Goal: Task Accomplishment & Management: Manage account settings

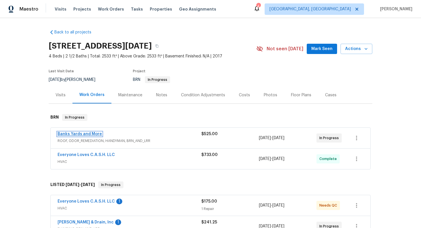
click at [92, 134] on link "Banks Yards and More" at bounding box center [80, 134] width 44 height 4
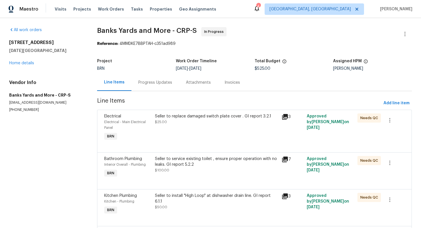
click at [153, 83] on div "Progress Updates" at bounding box center [155, 83] width 34 height 6
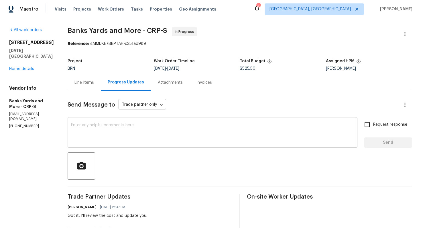
click at [133, 131] on textarea at bounding box center [212, 133] width 283 height 20
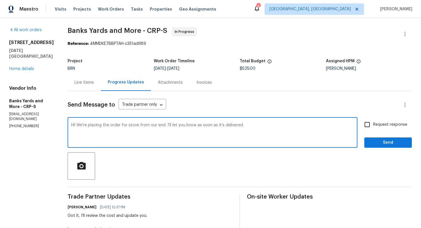
type textarea "Hi! We're placing the order for stove from our end. I'll let you know as soon a…"
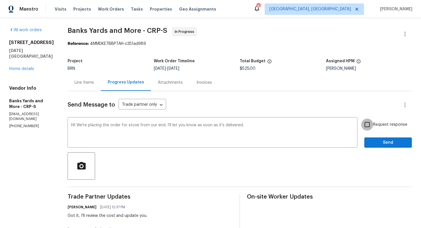
click at [372, 122] on input "Request response" at bounding box center [367, 125] width 12 height 12
checkbox input "true"
click at [385, 144] on span "Send" at bounding box center [388, 142] width 38 height 7
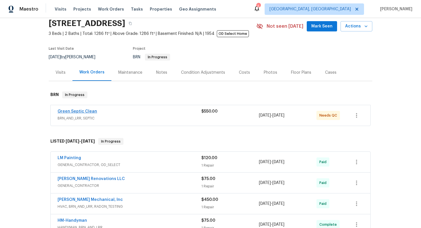
scroll to position [14, 0]
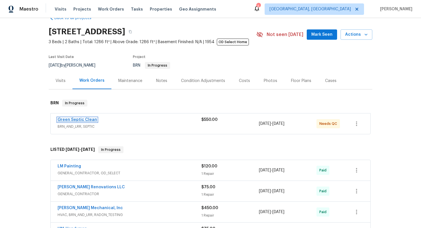
click at [79, 121] on link "Green Septic Clean" at bounding box center [77, 120] width 39 height 4
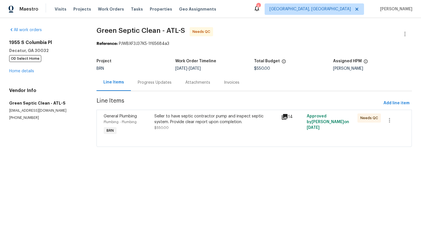
click at [154, 83] on div "Progress Updates" at bounding box center [155, 83] width 34 height 6
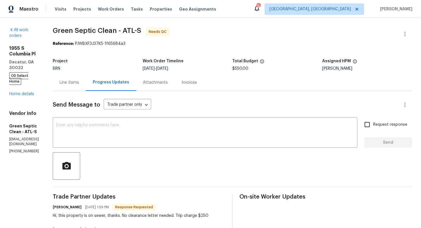
click at [79, 85] on div "Line Items" at bounding box center [69, 83] width 19 height 6
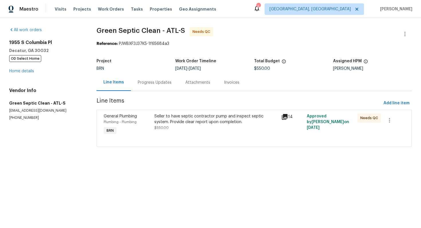
click at [164, 88] on div "Progress Updates" at bounding box center [154, 82] width 47 height 17
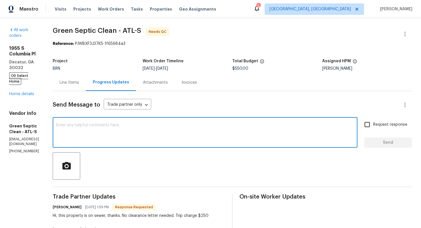
click at [151, 137] on textarea at bounding box center [205, 133] width 298 height 20
type textarea "I"
type textarea "I'll check regarding this with my agent and let you know."
click at [371, 129] on input "Request response" at bounding box center [367, 125] width 12 height 12
checkbox input "true"
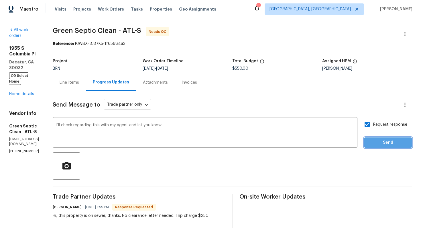
click at [377, 143] on span "Send" at bounding box center [388, 142] width 38 height 7
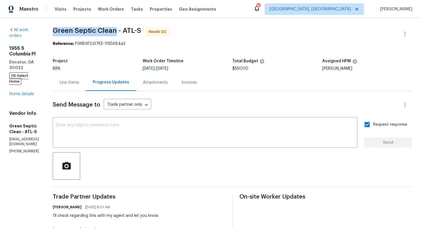
drag, startPoint x: 71, startPoint y: 30, endPoint x: 136, endPoint y: 31, distance: 65.0
click at [136, 31] on div "All work orders 1955 S Columbia Pl Decatur, GA 30032 OD Select Home Home detail…" at bounding box center [210, 177] width 421 height 318
copy span "Green Septic Clean"
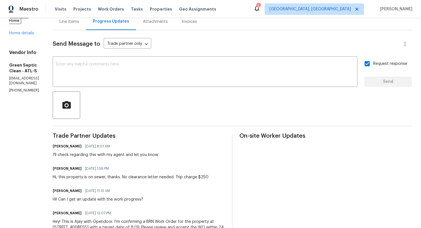
scroll to position [63, 0]
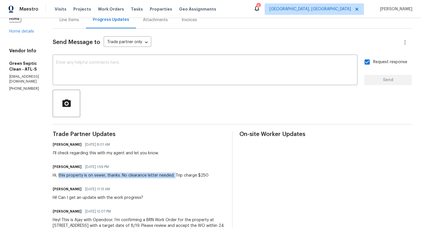
drag, startPoint x: 79, startPoint y: 176, endPoint x: 194, endPoint y: 177, distance: 114.5
click at [194, 177] on div "Hi, this property is on sewer, thanks. No clearance letter needed. Trip charge …" at bounding box center [131, 176] width 156 height 6
copy div "this property is on sewer, thanks. No clearance letter needed."
click at [187, 104] on div at bounding box center [232, 103] width 359 height 27
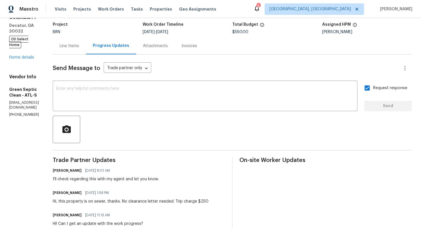
scroll to position [0, 0]
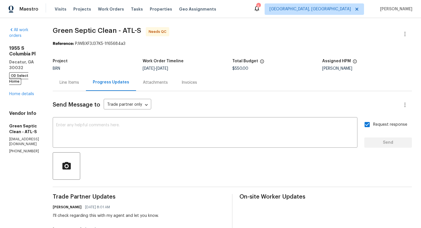
click at [86, 86] on div "Line Items" at bounding box center [69, 82] width 33 height 17
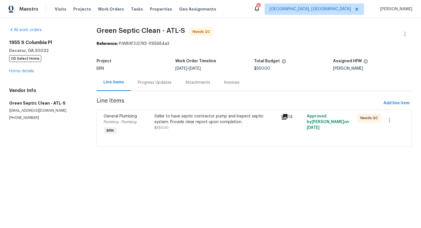
click at [159, 82] on div "Progress Updates" at bounding box center [155, 83] width 34 height 6
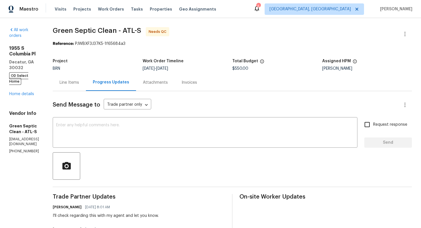
click at [79, 82] on div "Line Items" at bounding box center [69, 83] width 19 height 6
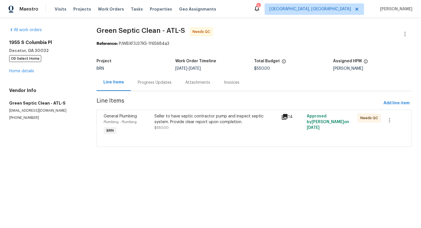
click at [185, 124] on div "Seller to have septic contractor pump and inspect septic system. Provide clear …" at bounding box center [215, 119] width 123 height 11
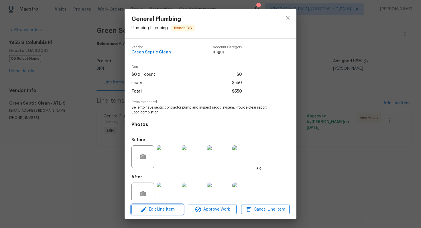
click at [168, 213] on button "Edit Line Item" at bounding box center [157, 210] width 52 height 10
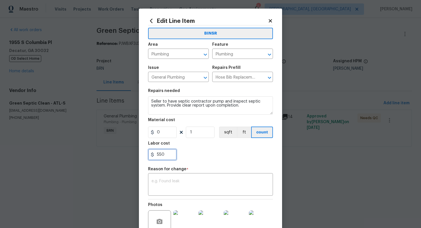
click at [159, 158] on input "550" at bounding box center [162, 154] width 29 height 11
type input "250"
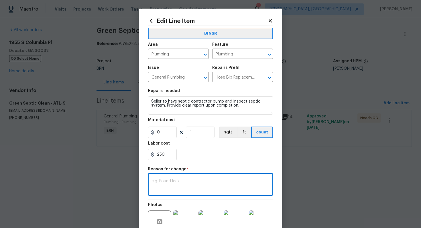
click at [206, 189] on textarea at bounding box center [210, 185] width 118 height 12
paste textarea "(AG) Updated per vendors final cost."
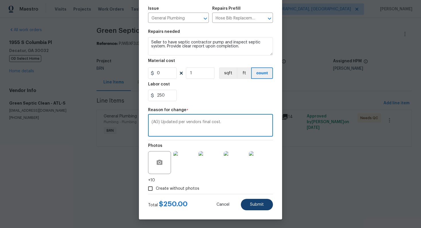
type textarea "(AG) Updated per vendors final cost."
click at [256, 206] on span "Submit" at bounding box center [257, 205] width 14 height 4
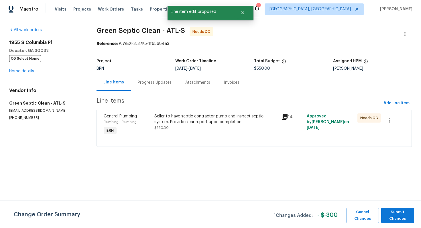
scroll to position [0, 0]
click at [395, 213] on span "Submit Changes" at bounding box center [397, 215] width 27 height 13
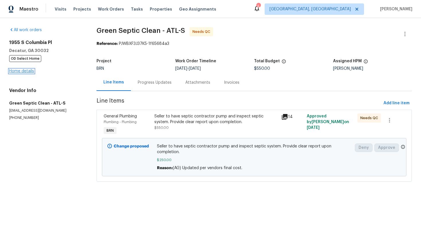
click at [29, 71] on link "Home details" at bounding box center [21, 71] width 25 height 4
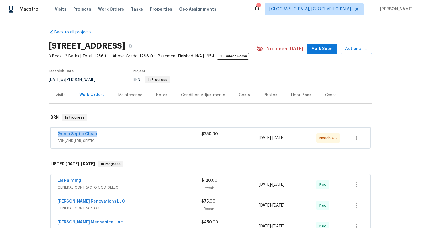
drag, startPoint x: 56, startPoint y: 134, endPoint x: 98, endPoint y: 133, distance: 42.6
click at [98, 134] on div "Green Septic Clean BRN_AND_LRR, SEPTIC $250.00 8/15/2025 - 8/19/2025 Needs QC" at bounding box center [210, 138] width 319 height 21
copy link "Green Septic Clean"
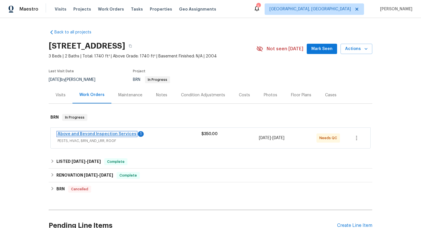
click at [98, 135] on link "Above and Beyond Inspection Services" at bounding box center [97, 134] width 79 height 4
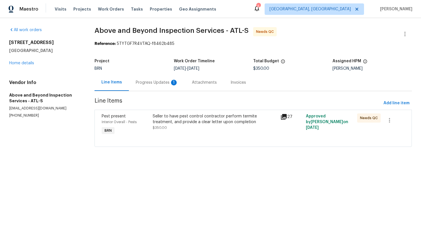
click at [156, 84] on div "Progress Updates 1" at bounding box center [157, 83] width 42 height 6
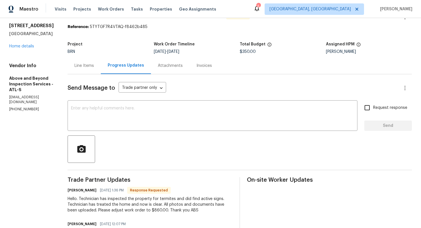
scroll to position [22, 0]
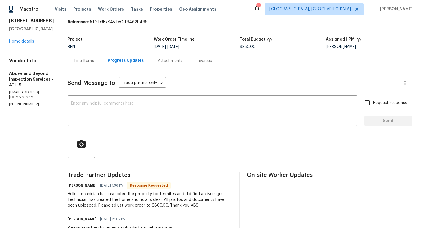
click at [94, 62] on div "Line Items" at bounding box center [83, 61] width 19 height 6
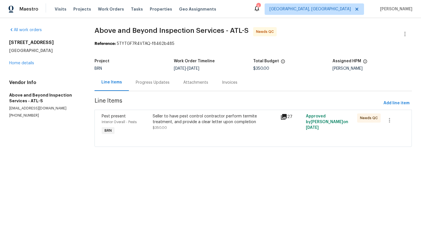
click at [165, 125] on div "Seller to have pest control contractor perform termite treatment, and provide a…" at bounding box center [215, 122] width 124 height 17
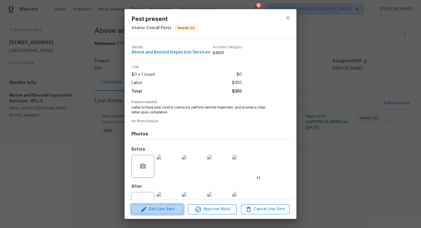
click at [161, 208] on span "Edit Line Item" at bounding box center [157, 209] width 48 height 7
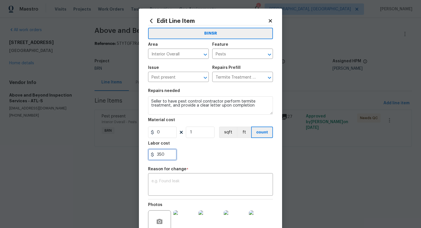
drag, startPoint x: 156, startPoint y: 157, endPoint x: 184, endPoint y: 158, distance: 28.1
click at [184, 158] on div "350" at bounding box center [210, 154] width 125 height 11
type input "860"
click at [206, 183] on textarea at bounding box center [210, 185] width 118 height 12
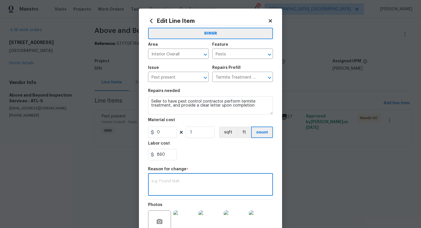
paste textarea "(AG) Updated per vendors final cost."
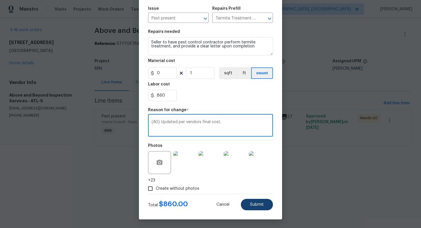
type textarea "(AG) Updated per vendors final cost."
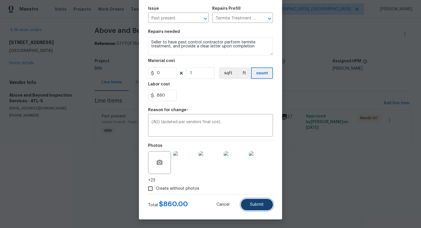
click at [258, 205] on span "Submit" at bounding box center [257, 205] width 14 height 4
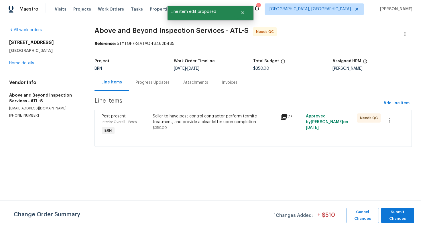
scroll to position [0, 0]
click at [394, 212] on span "Submit Changes" at bounding box center [397, 215] width 27 height 13
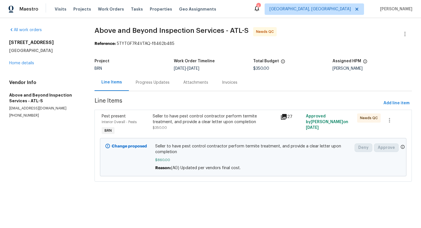
click at [157, 82] on div "Progress Updates" at bounding box center [153, 83] width 34 height 6
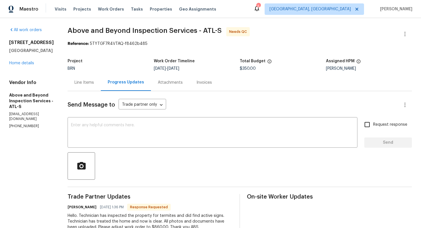
click at [94, 84] on div "Line Items" at bounding box center [83, 83] width 19 height 6
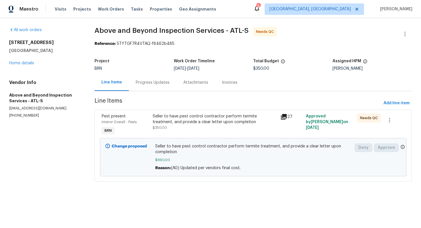
click at [141, 82] on div "Progress Updates" at bounding box center [153, 83] width 34 height 6
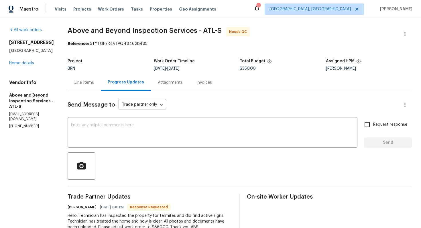
click at [94, 82] on div "Line Items" at bounding box center [83, 83] width 19 height 6
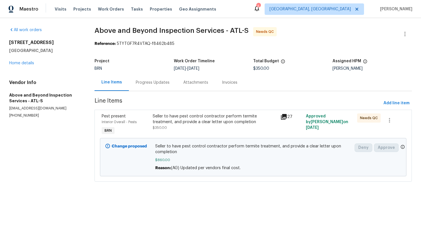
click at [175, 111] on div "Pest present Interior Overall - Pests BRN Seller to have pest control contracto…" at bounding box center [252, 146] width 317 height 72
click at [175, 120] on div "Seller to have pest control contractor perform termite treatment, and provide a…" at bounding box center [215, 119] width 124 height 11
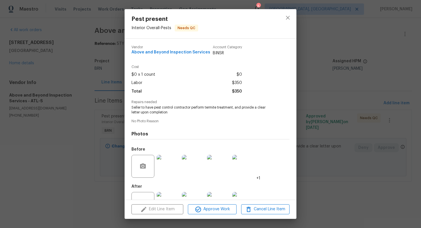
click at [148, 110] on span "Seller to have pest control contractor perform termite treatment, and provide a…" at bounding box center [202, 110] width 142 height 10
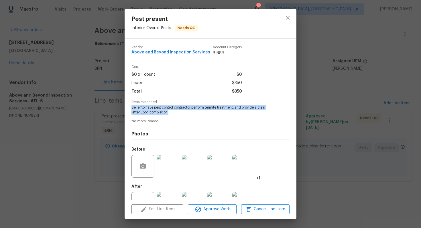
copy span "Seller to have pest control contractor perform termite treatment, and provide a…"
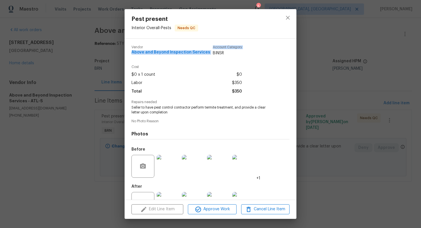
drag, startPoint x: 130, startPoint y: 52, endPoint x: 207, endPoint y: 54, distance: 76.7
click at [208, 54] on div "Vendor Above and Beyond Inspection Services Account Category BINSR Cost $0 x 1 …" at bounding box center [210, 119] width 172 height 161
click at [207, 54] on div "Vendor Above and Beyond Inspection Services Account Category BINSR" at bounding box center [186, 50] width 110 height 11
drag, startPoint x: 130, startPoint y: 52, endPoint x: 197, endPoint y: 56, distance: 66.8
click at [197, 56] on div "Vendor Above and Beyond Inspection Services Account Category BINSR Cost $0 x 1 …" at bounding box center [210, 119] width 172 height 161
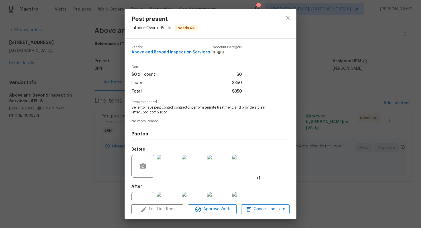
click at [201, 68] on span "Cost" at bounding box center [186, 67] width 110 height 4
click at [189, 53] on span "Above and Beyond Inspection Services" at bounding box center [170, 52] width 79 height 4
copy span "Above and Beyond Inspection Services"
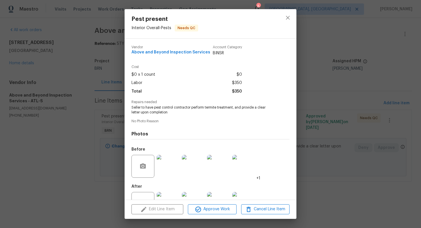
click at [103, 140] on div "Pest present Interior Overall - Pests Needs QC Vendor Above and Beyond Inspecti…" at bounding box center [210, 114] width 421 height 228
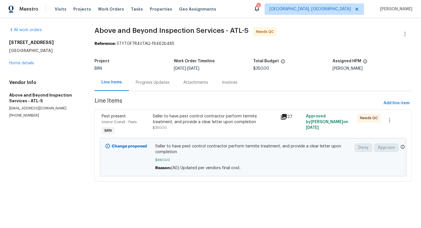
click at [140, 80] on div "Progress Updates" at bounding box center [152, 82] width 47 height 17
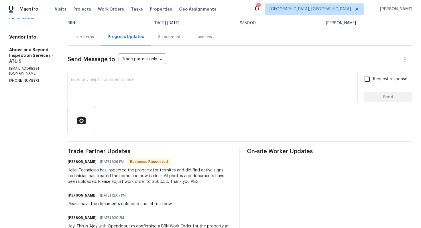
scroll to position [57, 0]
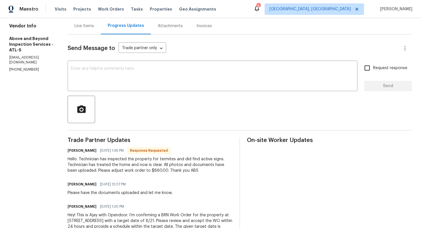
click at [137, 168] on div "Hello. Technician has inspected the property for termites and did find active s…" at bounding box center [150, 165] width 165 height 17
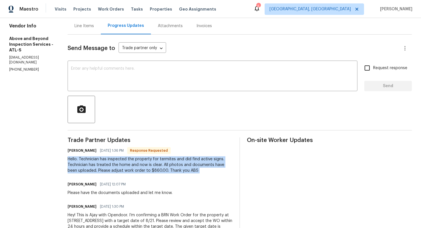
copy div "Hello. Technician has inspected the property for termites and did find active s…"
click at [194, 84] on textarea at bounding box center [212, 77] width 283 height 20
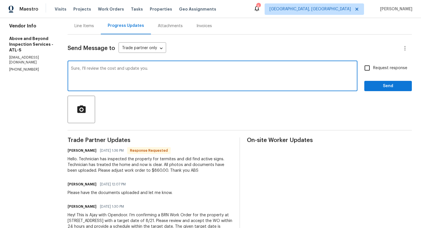
type textarea "Sure, I'll review the cost and update you."
click at [369, 70] on input "Request response" at bounding box center [367, 68] width 12 height 12
checkbox input "true"
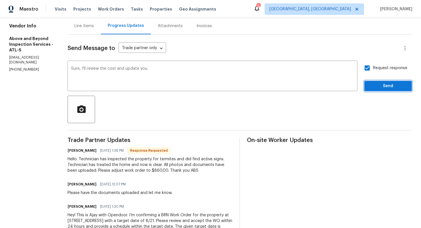
click at [377, 84] on span "Send" at bounding box center [388, 86] width 38 height 7
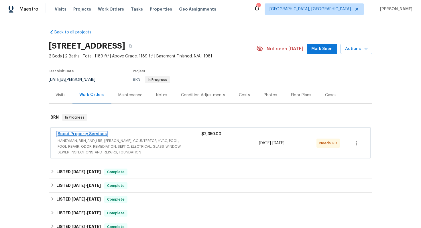
click at [91, 134] on link "Scout Property Services" at bounding box center [82, 134] width 49 height 4
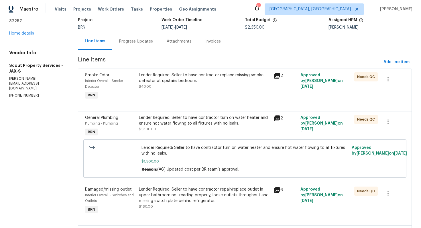
scroll to position [40, 0]
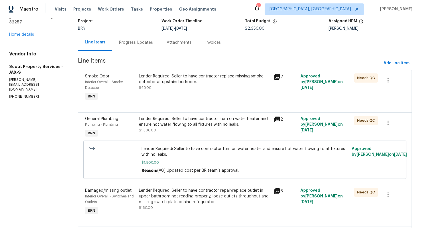
click at [172, 132] on div "Lender Required: Seller to have contractor turn on water heater and ensure hot …" at bounding box center [204, 124] width 131 height 17
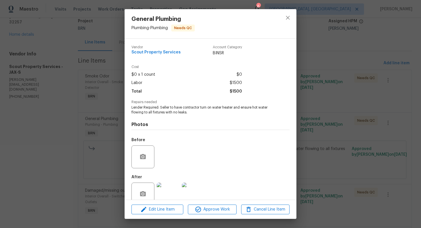
scroll to position [11, 0]
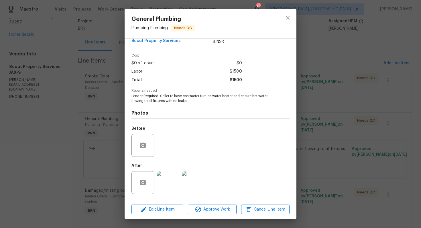
click at [169, 181] on img at bounding box center [168, 182] width 23 height 23
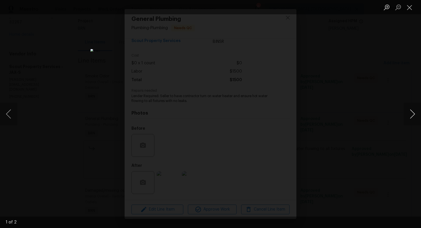
click at [413, 113] on button "Next image" at bounding box center [411, 114] width 17 height 23
click at [409, 7] on button "Close lightbox" at bounding box center [408, 7] width 11 height 10
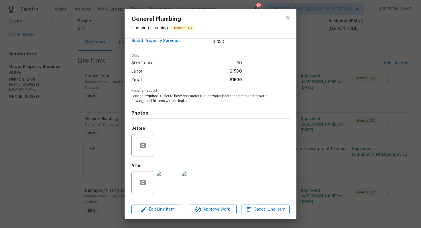
click at [329, 73] on div "General Plumbing Plumbing - Plumbing Needs QC Vendor Scout Property Services Ac…" at bounding box center [210, 114] width 421 height 228
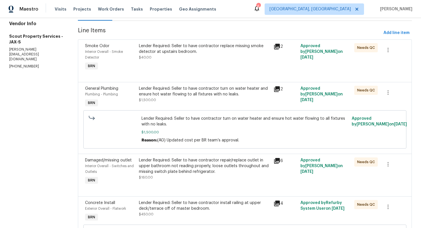
scroll to position [0, 0]
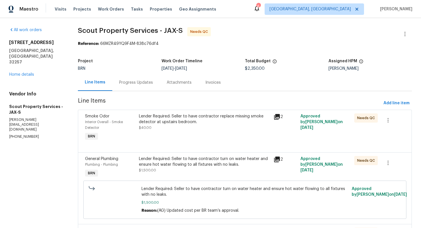
click at [135, 83] on div "Progress Updates" at bounding box center [136, 83] width 34 height 6
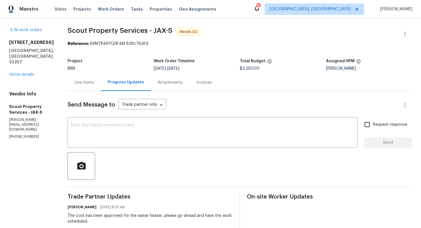
click at [70, 88] on div "Line Items" at bounding box center [84, 82] width 33 height 17
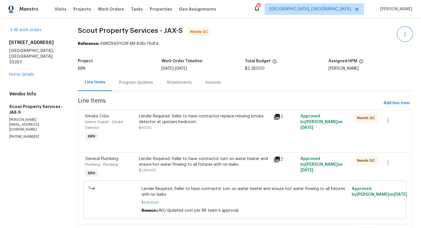
click at [405, 38] on button "button" at bounding box center [405, 34] width 14 height 14
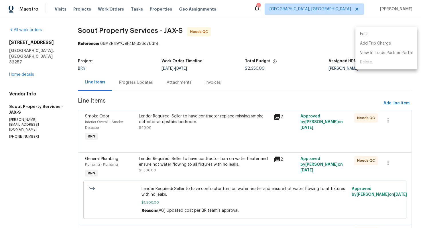
click at [396, 35] on li "Edit" at bounding box center [386, 33] width 62 height 9
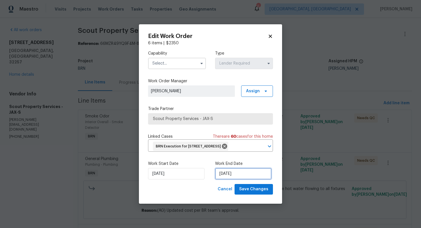
click at [227, 179] on input "[DATE]" at bounding box center [243, 173] width 56 height 11
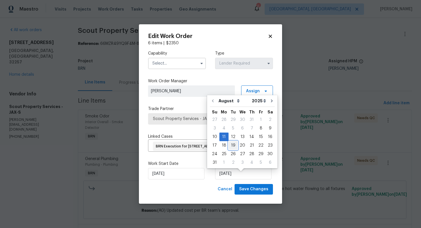
click at [233, 147] on div "19" at bounding box center [232, 146] width 9 height 8
type input "8/19/2025"
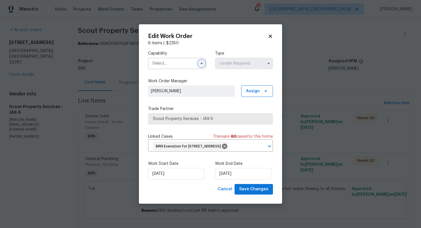
click at [202, 62] on button "button" at bounding box center [201, 63] width 7 height 7
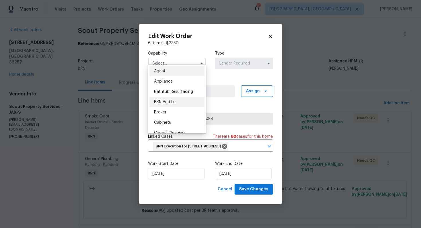
click at [185, 102] on div "BRN And Lrr" at bounding box center [176, 102] width 55 height 10
type input "BRN And Lrr"
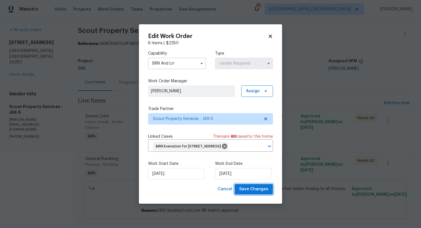
click at [250, 193] on span "Save Changes" at bounding box center [253, 189] width 29 height 7
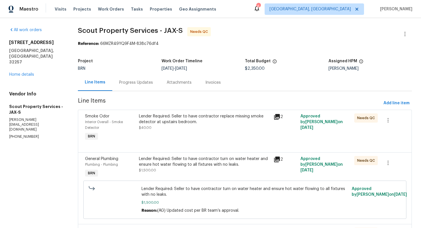
click at [193, 122] on div "Lender Required: Seller to have contractor replace missing smoke detector at up…" at bounding box center [204, 119] width 131 height 11
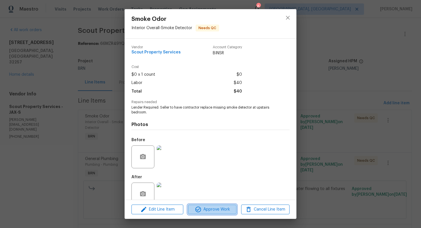
click at [215, 208] on span "Approve Work" at bounding box center [211, 209] width 45 height 7
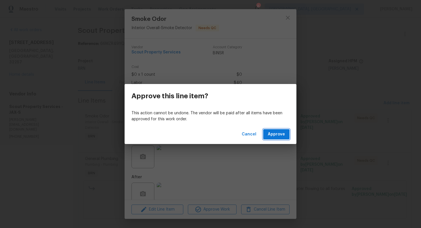
click at [274, 130] on button "Approve" at bounding box center [276, 134] width 26 height 11
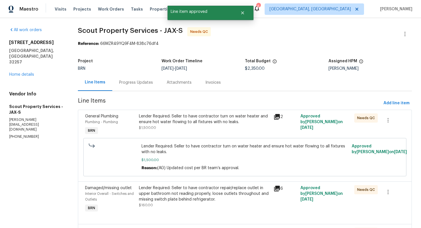
click at [209, 127] on div "Lender Required: Seller to have contractor turn on water heater and ensure hot …" at bounding box center [204, 122] width 131 height 17
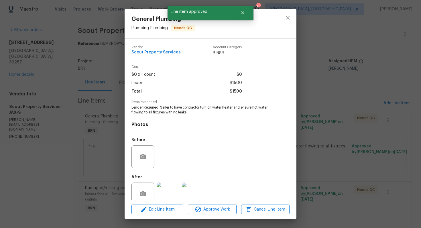
scroll to position [11, 0]
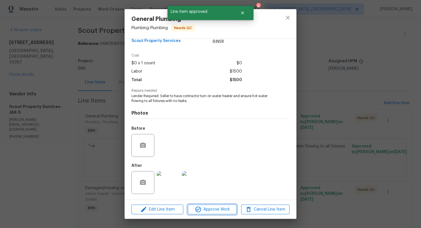
click at [215, 207] on span "Approve Work" at bounding box center [211, 209] width 45 height 7
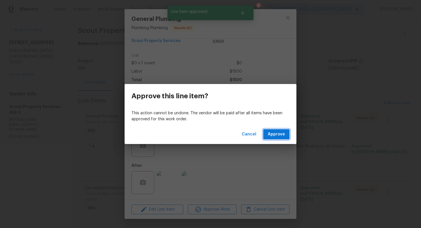
click at [276, 134] on span "Approve" at bounding box center [276, 134] width 17 height 7
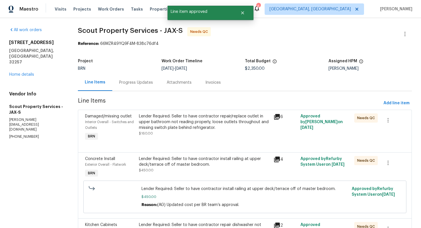
click at [202, 127] on div "Lender Required: Seller to have contractor repair/replace outlet in upper bathr…" at bounding box center [204, 122] width 131 height 17
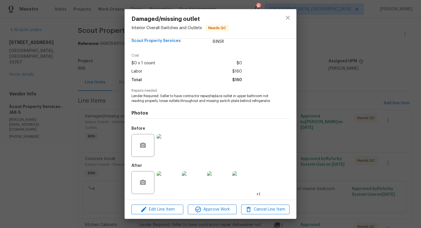
click at [175, 136] on img at bounding box center [168, 145] width 23 height 23
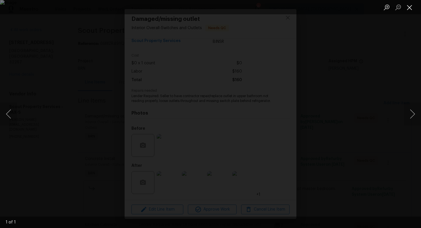
click at [407, 9] on button "Close lightbox" at bounding box center [408, 7] width 11 height 10
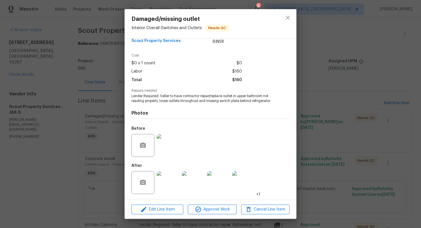
click at [165, 180] on img at bounding box center [168, 182] width 23 height 23
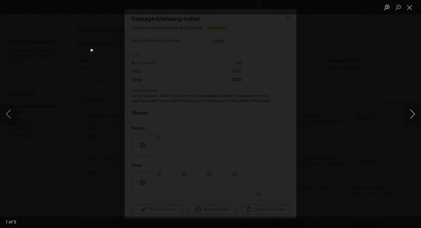
click at [412, 118] on button "Next image" at bounding box center [411, 114] width 17 height 23
click at [411, 118] on button "Next image" at bounding box center [411, 114] width 17 height 23
click at [409, 8] on button "Close lightbox" at bounding box center [408, 7] width 11 height 10
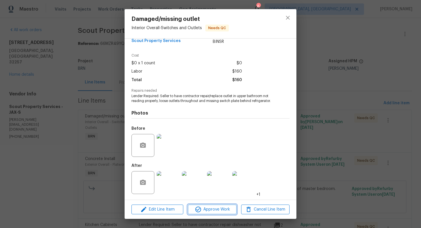
click at [207, 205] on button "Approve Work" at bounding box center [212, 210] width 48 height 10
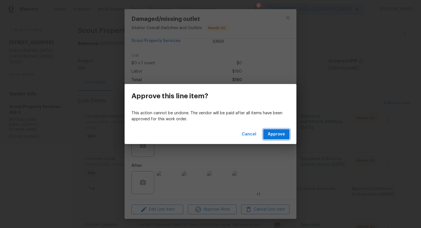
click at [277, 135] on span "Approve" at bounding box center [276, 134] width 17 height 7
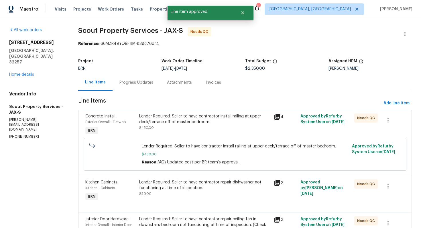
click at [187, 125] on div "Lender Required: Seller to have contractor install railing at upper deck/terrac…" at bounding box center [204, 122] width 131 height 17
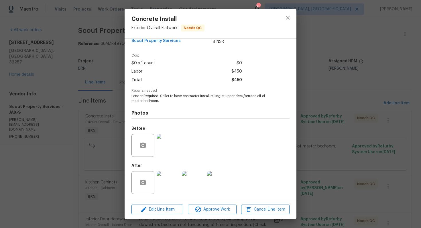
click at [166, 152] on img at bounding box center [168, 145] width 23 height 23
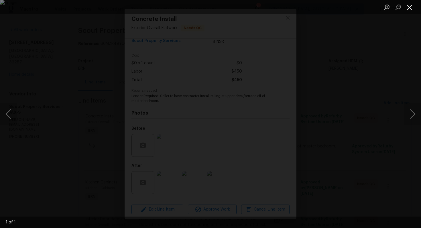
click at [411, 10] on button "Close lightbox" at bounding box center [408, 7] width 11 height 10
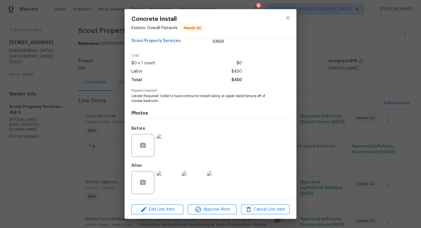
click at [171, 176] on img at bounding box center [168, 182] width 23 height 23
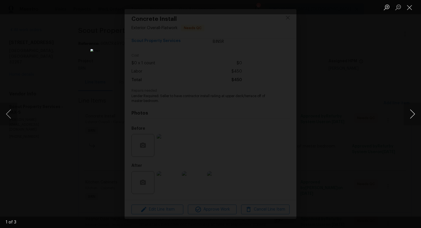
click at [412, 112] on button "Next image" at bounding box center [411, 114] width 17 height 23
click at [410, 7] on button "Close lightbox" at bounding box center [408, 7] width 11 height 10
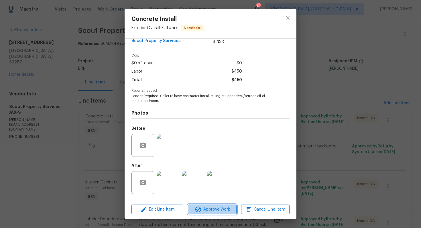
click at [206, 209] on span "Approve Work" at bounding box center [211, 209] width 45 height 7
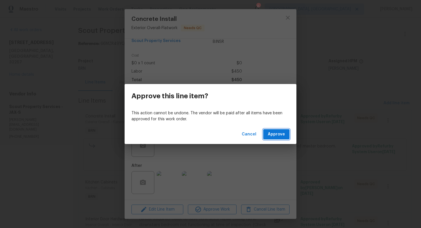
click at [269, 132] on span "Approve" at bounding box center [276, 134] width 17 height 7
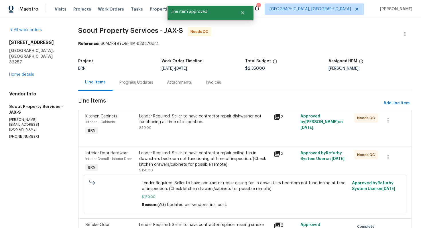
click at [198, 125] on div "Lender Required: Seller to have contractor repair dishwasher not functioning at…" at bounding box center [204, 122] width 131 height 17
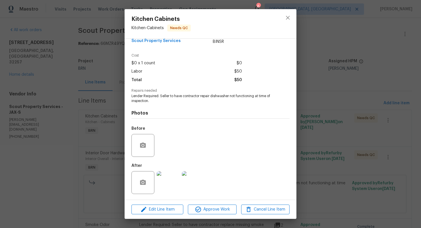
click at [171, 181] on img at bounding box center [168, 182] width 23 height 23
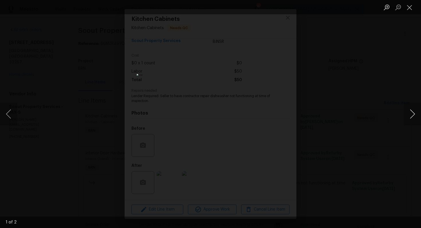
click at [414, 115] on button "Next image" at bounding box center [411, 114] width 17 height 23
click at [411, 5] on button "Close lightbox" at bounding box center [408, 7] width 11 height 10
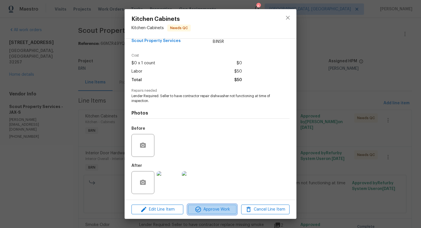
click at [213, 206] on button "Approve Work" at bounding box center [212, 210] width 48 height 10
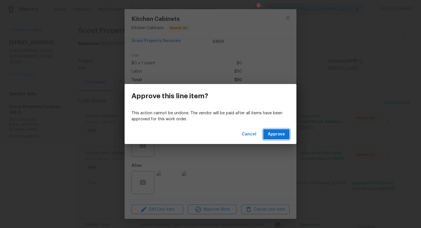
click at [271, 138] on span "Approve" at bounding box center [276, 134] width 17 height 7
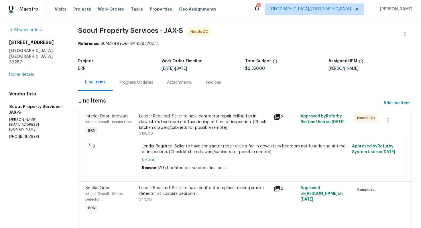
click at [195, 126] on div "Lender Required: Seller to have contractor repair ceiling fan in downstairs bed…" at bounding box center [204, 122] width 131 height 17
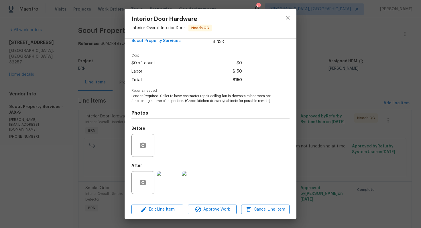
click at [169, 179] on img at bounding box center [168, 182] width 23 height 23
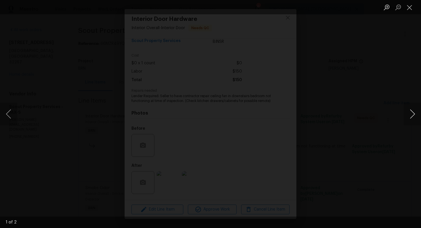
click at [412, 115] on button "Next image" at bounding box center [411, 114] width 17 height 23
click at [405, 9] on button "Close lightbox" at bounding box center [408, 7] width 11 height 10
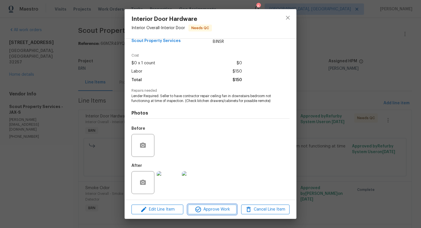
click at [204, 211] on span "Approve Work" at bounding box center [211, 209] width 45 height 7
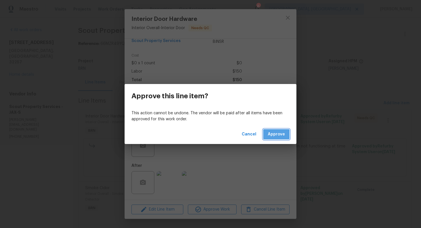
click at [271, 137] on span "Approve" at bounding box center [276, 134] width 17 height 7
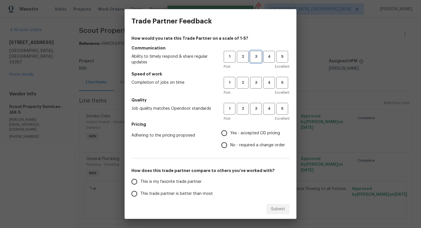
click at [255, 60] on span "3" at bounding box center [255, 57] width 11 height 7
click at [255, 81] on span "3" at bounding box center [255, 83] width 11 height 7
click at [242, 78] on button "2" at bounding box center [243, 83] width 12 height 12
click at [250, 107] on button "3" at bounding box center [256, 109] width 12 height 12
click at [230, 143] on input "No - required a change order" at bounding box center [224, 145] width 12 height 12
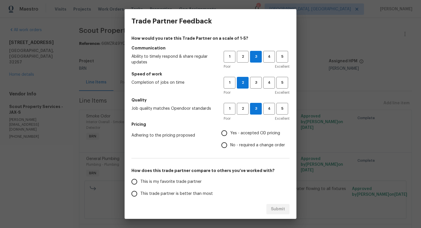
radio input "true"
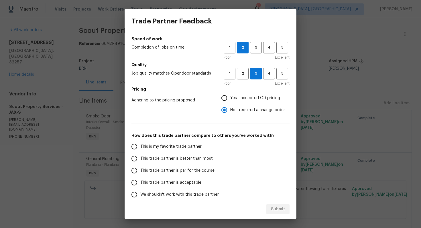
scroll to position [41, 0]
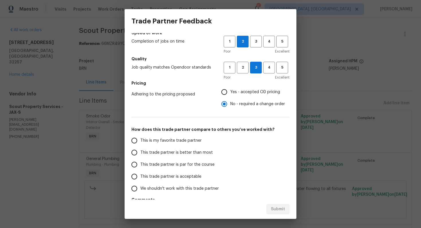
click at [179, 164] on span "This trade partner is par for the course" at bounding box center [177, 165] width 74 height 6
click at [140, 164] on input "This trade partner is par for the course" at bounding box center [134, 165] width 12 height 12
click at [278, 210] on span "Submit" at bounding box center [278, 209] width 14 height 7
radio input "true"
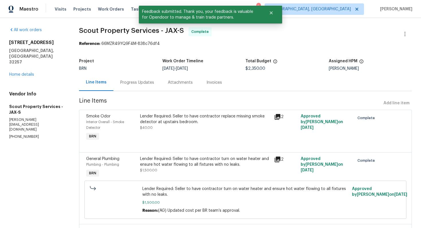
click at [150, 82] on div "Progress Updates" at bounding box center [137, 83] width 34 height 6
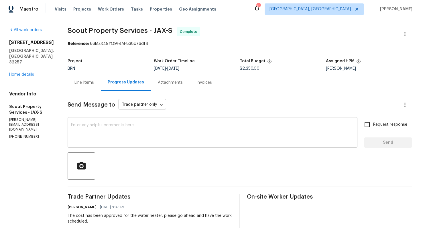
click at [219, 139] on textarea at bounding box center [212, 133] width 283 height 20
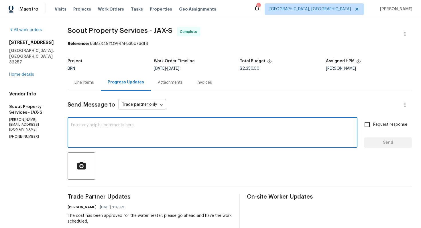
paste textarea "WO is approved. Please upload the invoice under invoice section. Thanks!"
type textarea "WO is approved. Please upload the invoice under invoice section. Thanks!"
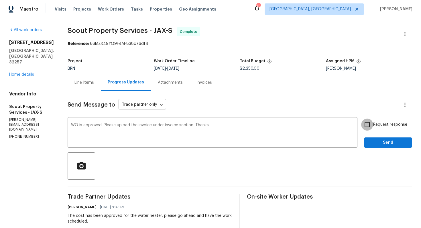
click at [368, 126] on input "Request response" at bounding box center [367, 125] width 12 height 12
checkbox input "true"
click at [379, 143] on span "Send" at bounding box center [388, 142] width 38 height 7
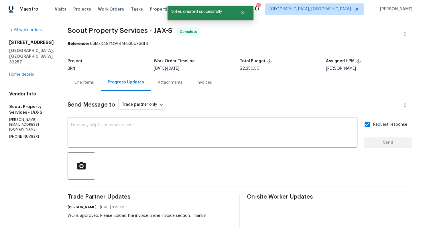
click at [68, 86] on div "Line Items" at bounding box center [84, 82] width 33 height 17
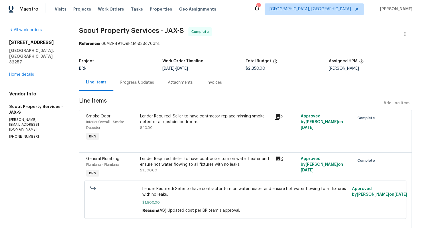
click at [159, 117] on div "Lender Required: Seller to have contractor replace missing smoke detector at up…" at bounding box center [205, 119] width 130 height 11
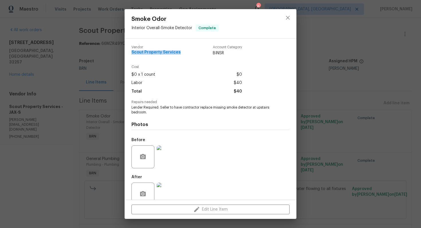
drag, startPoint x: 130, startPoint y: 53, endPoint x: 176, endPoint y: 56, distance: 45.9
click at [177, 56] on div "Vendor Scout Property Services Account Category BINSR Cost $0 x 1 count $0 Labo…" at bounding box center [210, 119] width 172 height 161
copy span "Scout Property Services"
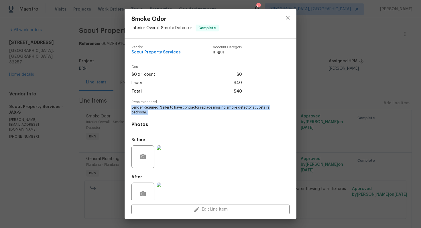
drag, startPoint x: 131, startPoint y: 107, endPoint x: 155, endPoint y: 115, distance: 24.5
click at [155, 115] on div "Vendor Scout Property Services Account Category BINSR Cost $0 x 1 count $0 Labo…" at bounding box center [210, 125] width 158 height 168
copy span "Lender Required: Seller to have contractor replace missing smoke detector at up…"
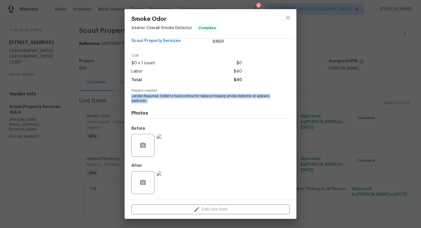
click at [168, 139] on img at bounding box center [168, 145] width 23 height 23
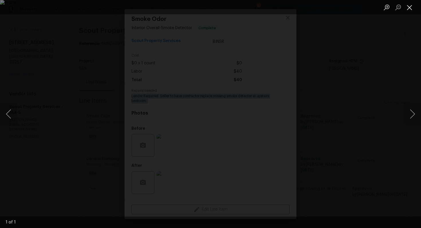
click at [411, 6] on button "Close lightbox" at bounding box center [408, 7] width 11 height 10
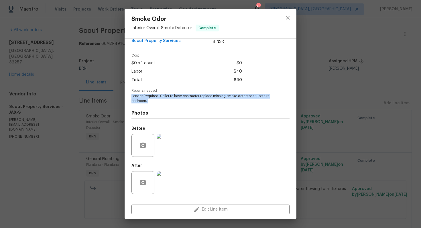
click at [169, 180] on img at bounding box center [168, 182] width 23 height 23
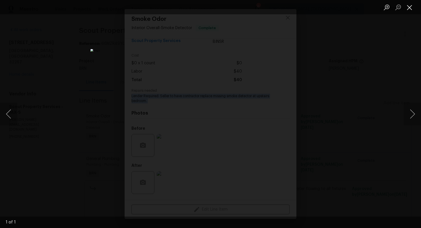
click at [408, 6] on button "Close lightbox" at bounding box center [408, 7] width 11 height 10
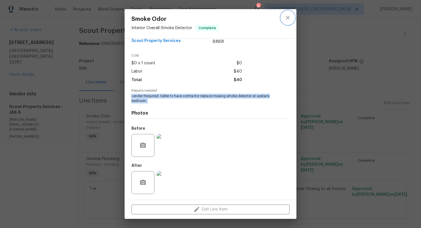
click at [283, 18] on button "close" at bounding box center [288, 18] width 14 height 14
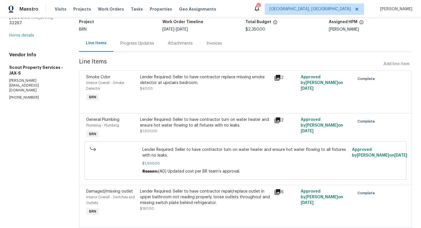
scroll to position [52, 0]
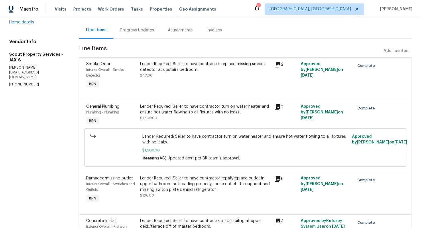
click at [188, 116] on div "Lender Required: Seller to have contractor turn on water heater and ensure hot …" at bounding box center [205, 112] width 130 height 17
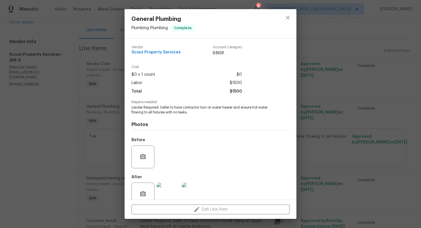
click at [163, 107] on span "Lender Required: Seller to have contractor turn on water heater and ensure hot …" at bounding box center [202, 110] width 142 height 10
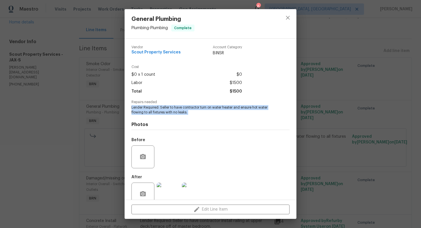
copy span "Lender Required: Seller to have contractor turn on water heater and ensure hot …"
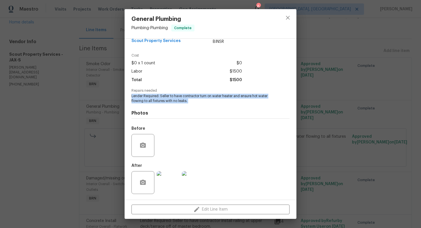
click at [194, 181] on img at bounding box center [193, 182] width 23 height 23
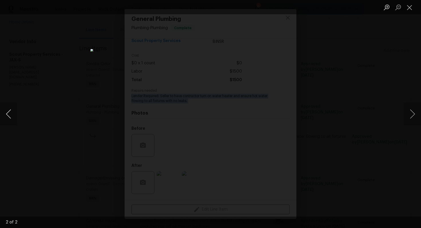
click at [10, 113] on button "Previous image" at bounding box center [8, 114] width 17 height 23
click at [407, 9] on button "Close lightbox" at bounding box center [408, 7] width 11 height 10
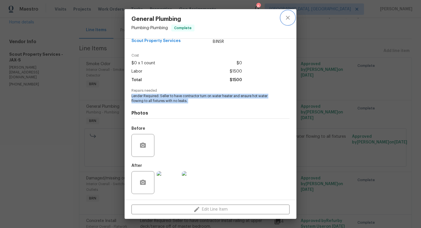
click at [290, 16] on icon "close" at bounding box center [287, 17] width 7 height 7
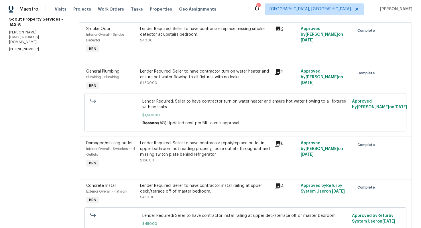
scroll to position [106, 0]
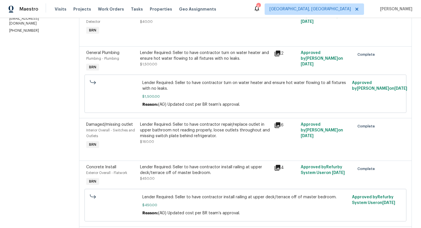
click at [222, 130] on div "Lender Required: Seller to have contractor repair/replace outlet in upper bathr…" at bounding box center [205, 130] width 130 height 17
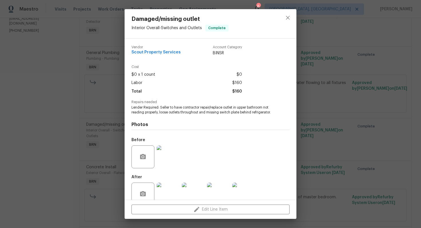
click at [204, 110] on span "Lender Required: Seller to have contractor repair/replace outlet in upper bathr…" at bounding box center [202, 110] width 142 height 10
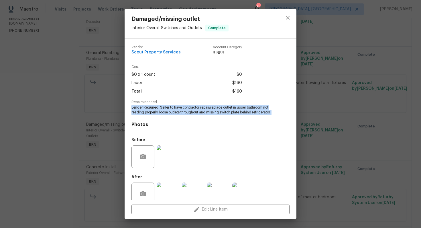
copy span "Lender Required: Seller to have contractor repair/replace outlet in upper bathr…"
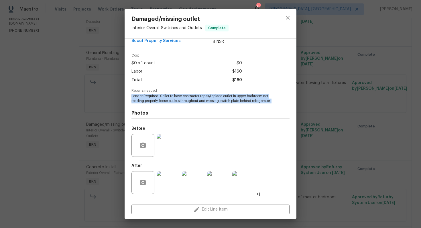
click at [169, 142] on img at bounding box center [168, 145] width 23 height 23
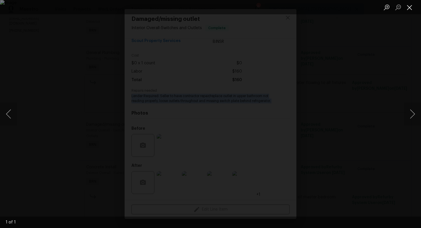
click at [407, 7] on button "Close lightbox" at bounding box center [408, 7] width 11 height 10
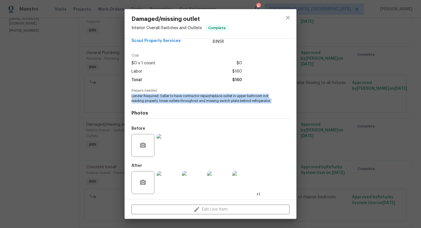
click at [166, 185] on img at bounding box center [168, 182] width 23 height 23
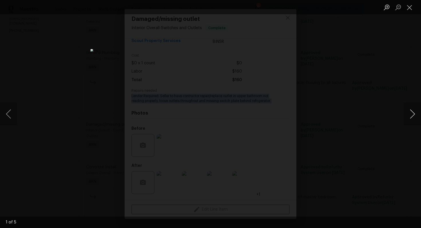
click at [413, 113] on button "Next image" at bounding box center [411, 114] width 17 height 23
click at [406, 117] on button "Next image" at bounding box center [411, 114] width 17 height 23
click at [410, 115] on button "Next image" at bounding box center [411, 114] width 17 height 23
click at [413, 116] on button "Next image" at bounding box center [411, 114] width 17 height 23
click at [230, 106] on img "Lightbox" at bounding box center [210, 114] width 240 height 130
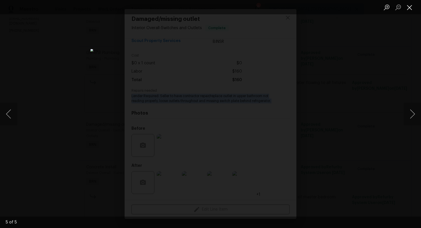
click at [409, 8] on button "Close lightbox" at bounding box center [408, 7] width 11 height 10
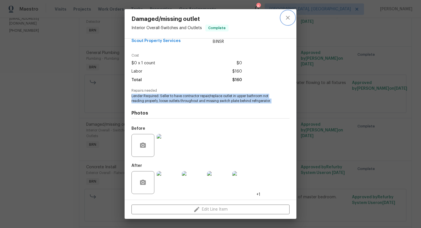
click at [288, 17] on icon "close" at bounding box center [287, 17] width 7 height 7
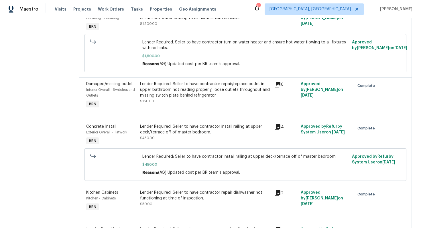
scroll to position [179, 0]
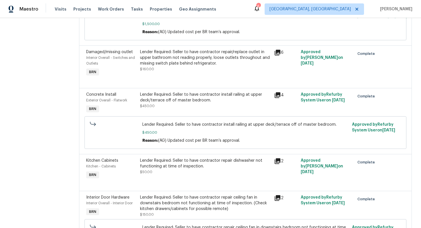
click at [204, 101] on div "Lender Required: Seller to have contractor install railing at upper deck/terrac…" at bounding box center [205, 97] width 130 height 11
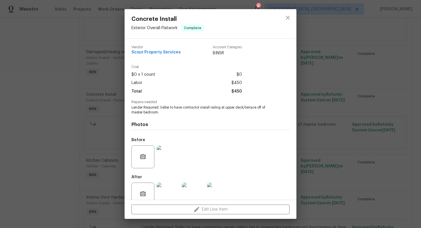
click at [170, 108] on span "Lender Required: Seller to have contractor install railing at upper deck/terrac…" at bounding box center [202, 110] width 142 height 10
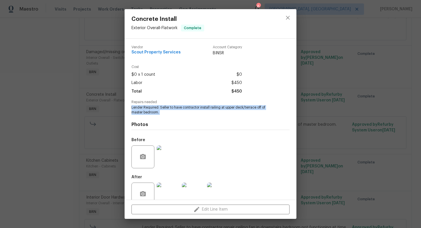
copy span "Lender Required: Seller to have contractor install railing at upper deck/terrac…"
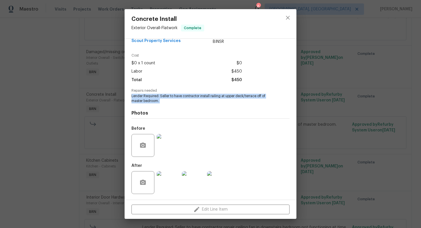
click at [166, 147] on img at bounding box center [168, 145] width 23 height 23
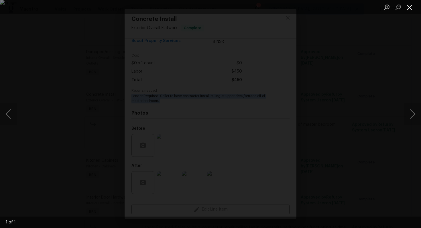
click at [405, 5] on button "Close lightbox" at bounding box center [408, 7] width 11 height 10
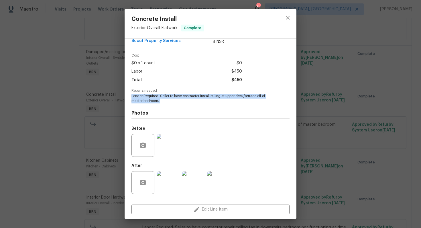
click at [219, 183] on img at bounding box center [218, 182] width 23 height 23
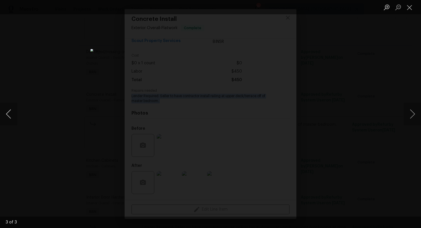
click at [7, 115] on button "Previous image" at bounding box center [8, 114] width 17 height 23
click at [13, 111] on button "Previous image" at bounding box center [8, 114] width 17 height 23
click at [407, 5] on button "Close lightbox" at bounding box center [408, 7] width 11 height 10
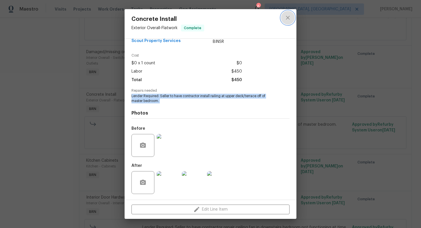
click at [289, 15] on icon "close" at bounding box center [287, 17] width 7 height 7
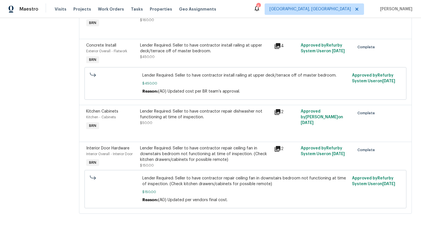
scroll to position [231, 0]
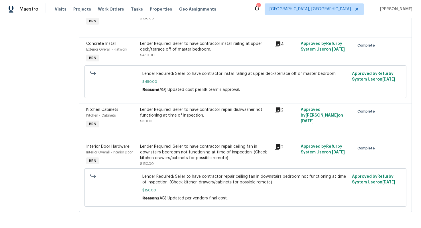
click at [201, 115] on div "Lender Required: Seller to have contractor repair dishwasher not functioning at…" at bounding box center [205, 112] width 130 height 11
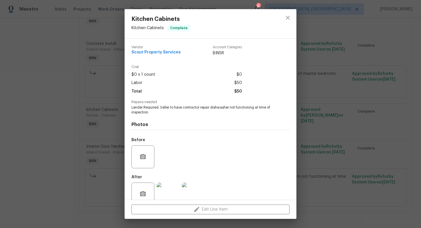
click at [187, 109] on span "Lender Required: Seller to have contractor repair dishwasher not functioning at…" at bounding box center [202, 110] width 142 height 10
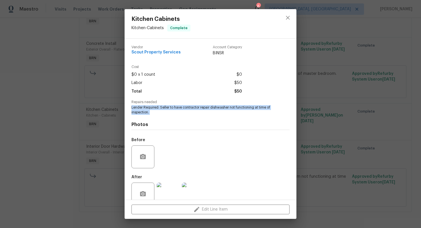
copy span "Lender Required: Seller to have contractor repair dishwasher not functioning at…"
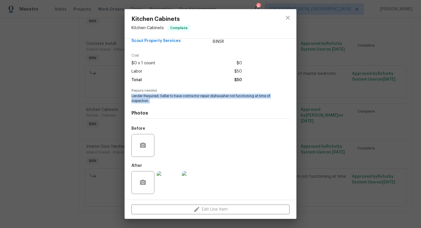
click at [194, 186] on img at bounding box center [193, 182] width 23 height 23
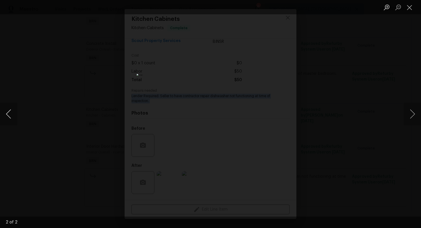
click at [9, 116] on button "Previous image" at bounding box center [8, 114] width 17 height 23
click at [407, 5] on button "Close lightbox" at bounding box center [408, 7] width 11 height 10
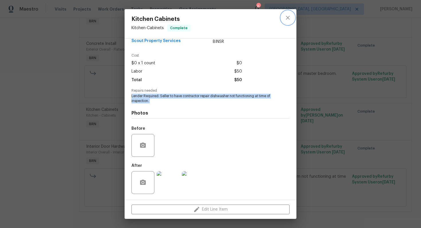
click at [284, 18] on icon "close" at bounding box center [287, 17] width 7 height 7
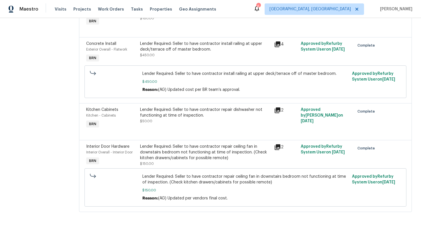
click at [184, 151] on div "Lender Required: Seller to have contractor repair ceiling fan in downstairs bed…" at bounding box center [205, 152] width 130 height 17
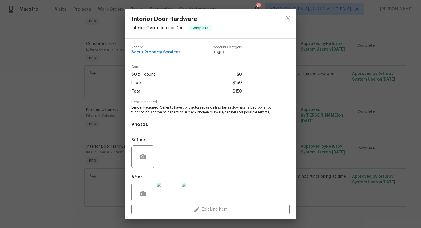
click at [183, 111] on span "Lender Required: Seller to have contractor repair ceiling fan in downstairs bed…" at bounding box center [202, 110] width 142 height 10
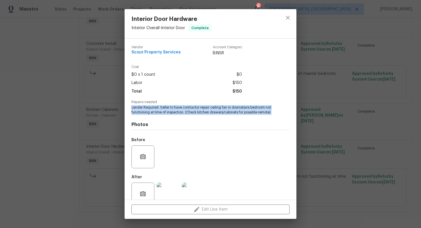
copy span "Lender Required: Seller to have contractor repair ceiling fan in downstairs bed…"
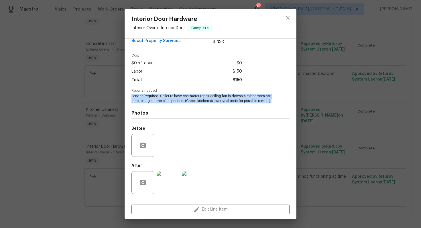
click at [192, 177] on img at bounding box center [193, 182] width 23 height 23
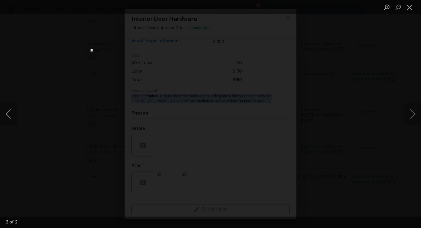
click at [5, 118] on button "Previous image" at bounding box center [8, 114] width 17 height 23
click at [409, 9] on button "Close lightbox" at bounding box center [408, 7] width 11 height 10
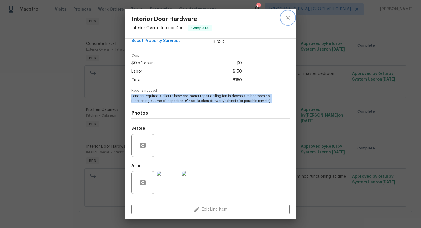
click at [287, 16] on icon "close" at bounding box center [287, 17] width 7 height 7
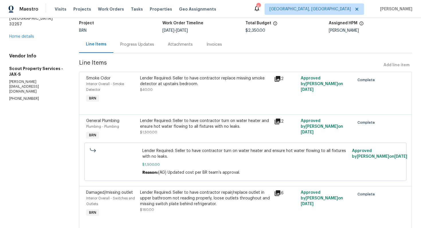
scroll to position [0, 0]
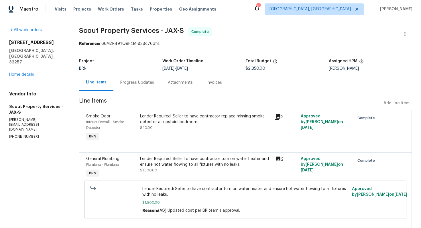
click at [212, 82] on div "Invoices" at bounding box center [213, 83] width 15 height 6
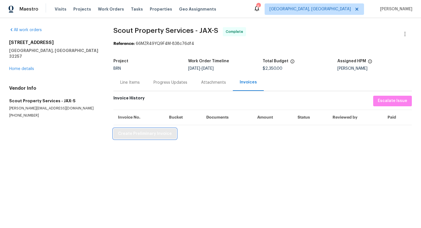
click at [155, 136] on span "Create Preliminary Invoice" at bounding box center [145, 133] width 54 height 7
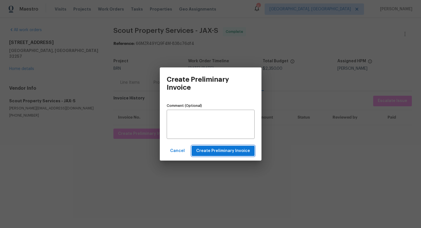
click at [205, 151] on span "Create Preliminary Invoice" at bounding box center [223, 151] width 54 height 7
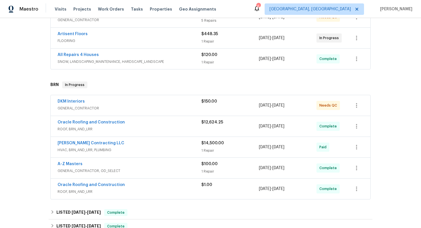
scroll to position [124, 0]
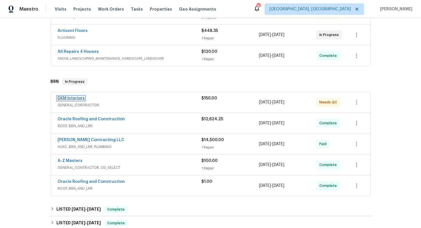
click at [69, 99] on link "DKM Interiors" at bounding box center [71, 98] width 27 height 4
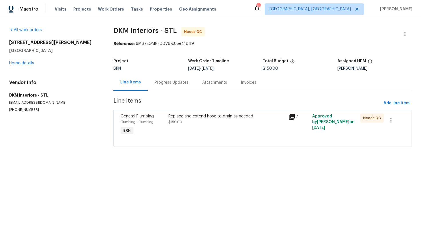
click at [158, 89] on div "Progress Updates" at bounding box center [171, 82] width 47 height 17
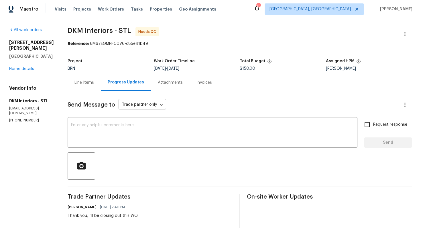
click at [89, 88] on div "Line Items" at bounding box center [84, 82] width 33 height 17
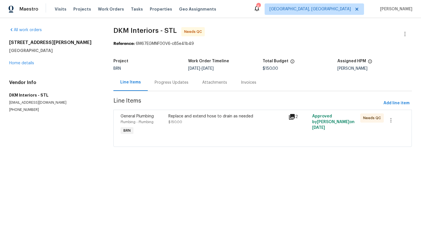
click at [208, 125] on div "Replace and extend hose to drain as needed $150.00" at bounding box center [227, 125] width 120 height 26
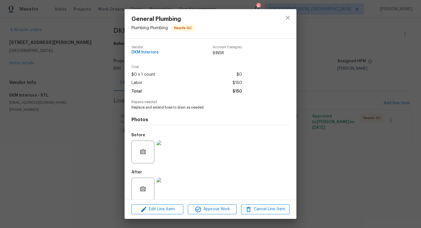
scroll to position [7, 0]
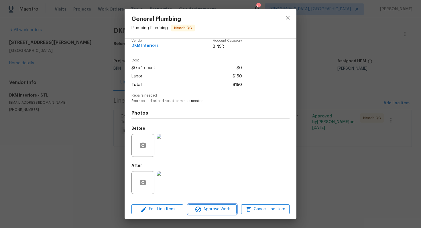
click at [215, 213] on span "Approve Work" at bounding box center [211, 209] width 45 height 7
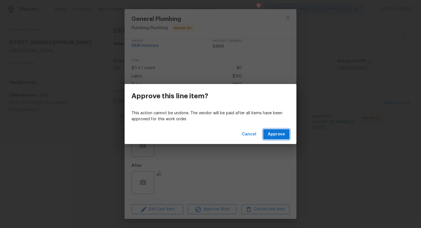
click at [280, 135] on span "Approve" at bounding box center [276, 134] width 17 height 7
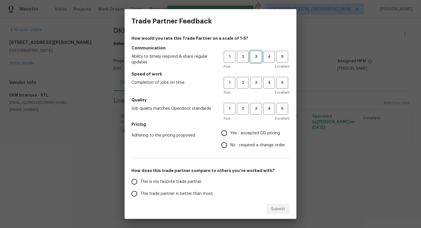
click at [254, 62] on button "3" at bounding box center [256, 57] width 12 height 12
click at [254, 81] on span "3" at bounding box center [255, 83] width 11 height 7
click at [254, 106] on span "3" at bounding box center [255, 109] width 11 height 7
click at [239, 134] on span "Yes - accepted OD pricing" at bounding box center [255, 133] width 50 height 6
click at [230, 134] on input "Yes - accepted OD pricing" at bounding box center [224, 133] width 12 height 12
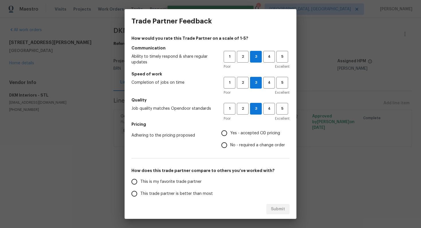
radio input "true"
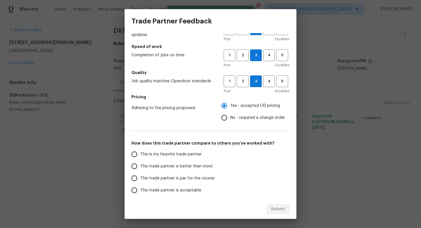
scroll to position [32, 0]
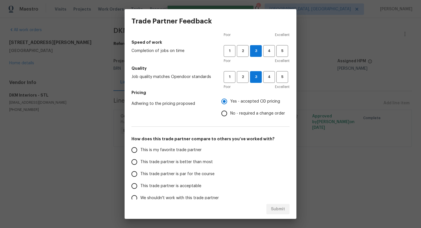
click at [182, 176] on span "This trade partner is par for the course" at bounding box center [177, 174] width 74 height 6
click at [140, 176] on input "This trade partner is par for the course" at bounding box center [134, 174] width 12 height 12
click at [271, 211] on span "Submit" at bounding box center [278, 209] width 14 height 7
radio input "true"
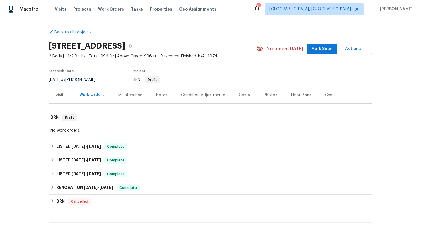
scroll to position [68, 0]
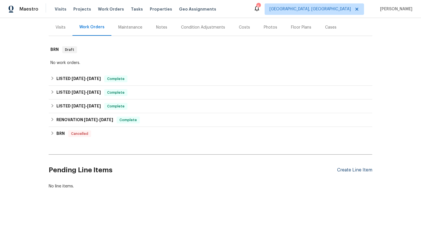
click at [339, 169] on div "Create Line Item" at bounding box center [354, 170] width 35 height 5
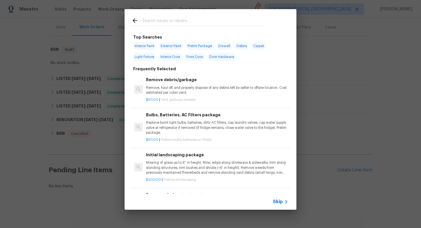
click at [280, 200] on span "Skip" at bounding box center [278, 202] width 10 height 6
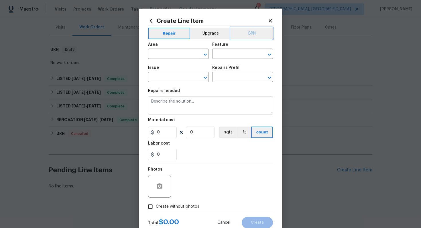
click at [255, 35] on button "BRN" at bounding box center [252, 33] width 42 height 11
click at [171, 57] on input "text" at bounding box center [170, 54] width 45 height 9
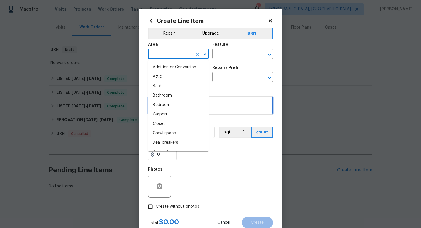
click at [235, 105] on textarea at bounding box center [210, 105] width 125 height 18
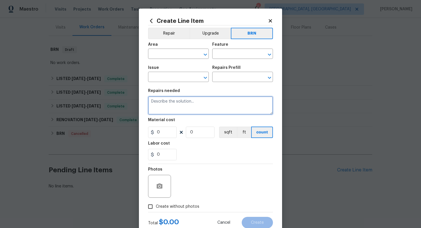
paste textarea "Please provide an estimate to replace remaining polybutylene pipping with photo…"
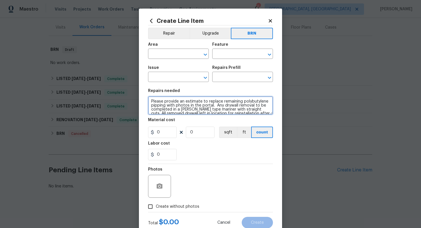
scroll to position [1, 0]
type textarea "Please provide an estimate to replace remaining polybutylene pipping with photo…"
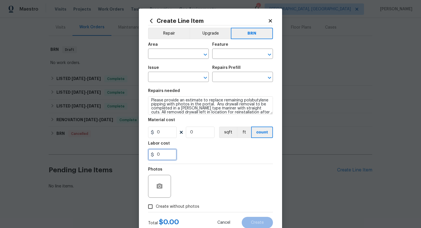
click at [162, 152] on input "0" at bounding box center [162, 154] width 29 height 11
type input "75"
click at [207, 170] on div "Photos" at bounding box center [210, 182] width 125 height 37
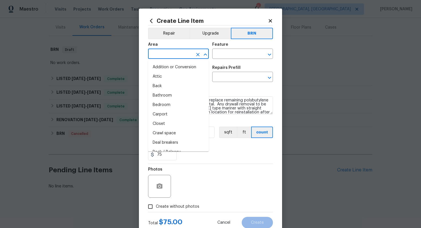
click at [184, 53] on input "text" at bounding box center [170, 54] width 45 height 9
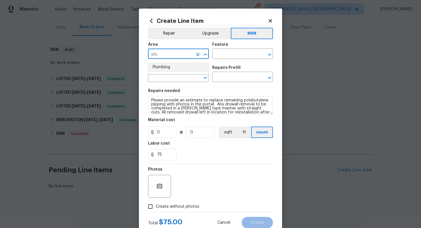
click at [181, 68] on li "Plumbing" at bounding box center [178, 67] width 61 height 9
type input "Plumbing"
click at [222, 53] on input "text" at bounding box center [234, 54] width 45 height 9
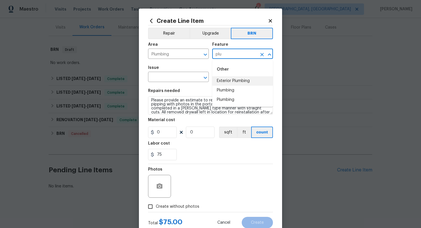
click at [226, 79] on li "Exterior Plumbing" at bounding box center [242, 80] width 61 height 9
type input "Exterior Plumbing"
click at [170, 77] on input "text" at bounding box center [170, 77] width 45 height 9
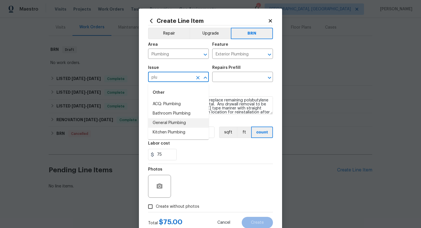
click at [171, 121] on li "General Plumbing" at bounding box center [178, 122] width 61 height 9
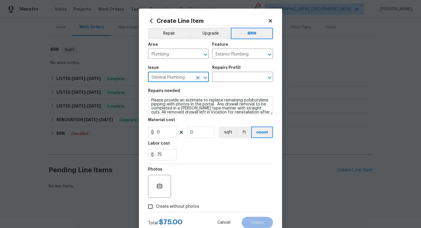
type input "General Plumbing"
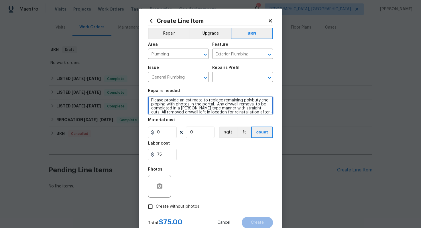
scroll to position [4, 0]
drag, startPoint x: 150, startPoint y: 101, endPoint x: 192, endPoint y: 120, distance: 46.2
click at [192, 120] on section "Repairs needed Please provide an estimate to replace remaining polybutylene pip…" at bounding box center [210, 125] width 125 height 78
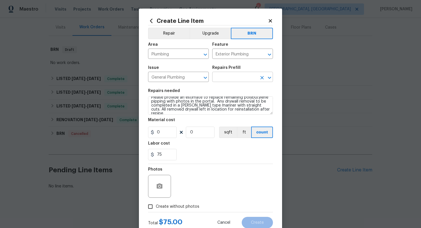
click at [228, 75] on input "text" at bounding box center [234, 77] width 45 height 9
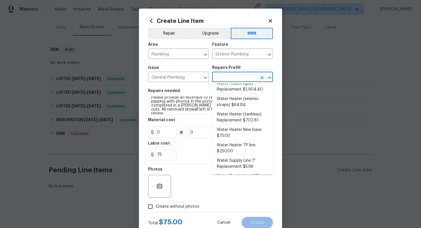
scroll to position [300, 0]
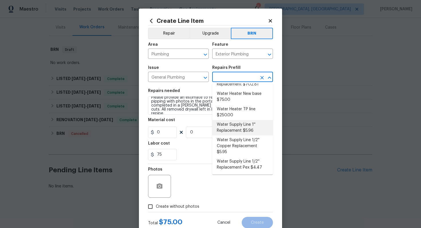
click at [233, 127] on li "Water Supply Line 1'' Replacement $5.96" at bounding box center [242, 127] width 61 height 15
type input "Plumbing"
type input "Water Supply Line 1'' Replacement $5.96"
type textarea "Remove the existing, damaged 1'' water supply line and replace it with new 1'' …"
type input "5.96"
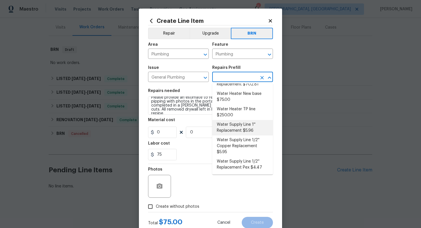
type input "1"
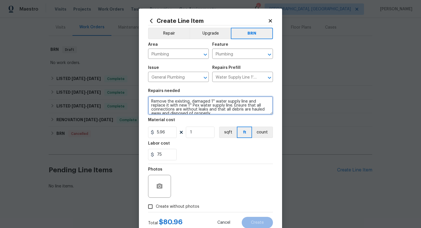
scroll to position [4, 0]
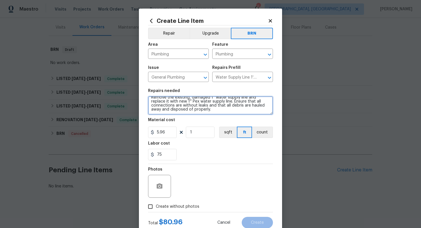
drag, startPoint x: 150, startPoint y: 102, endPoint x: 194, endPoint y: 113, distance: 45.2
click at [195, 114] on textarea "Remove the existing, damaged 1'' water supply line and replace it with new 1'' …" at bounding box center [210, 105] width 125 height 18
paste textarea "Please provide an estimate to replace remaining polybutylene pipping with photo…"
type textarea "Please provide an estimate to replace remaining polybutylene pipping with photo…"
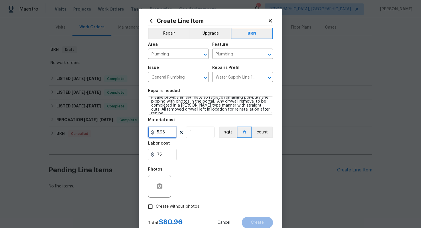
drag, startPoint x: 172, startPoint y: 132, endPoint x: 152, endPoint y: 133, distance: 20.4
click at [152, 133] on div "5.96" at bounding box center [162, 132] width 29 height 11
type input "0"
click at [221, 170] on div "Photos" at bounding box center [210, 182] width 125 height 37
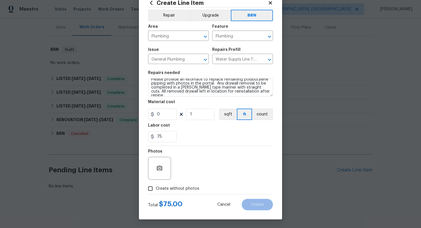
click at [191, 187] on span "Create without photos" at bounding box center [177, 189] width 43 height 6
click at [156, 187] on input "Create without photos" at bounding box center [150, 188] width 11 height 11
checkbox input "true"
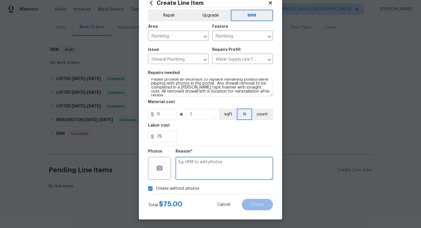
click at [207, 168] on textarea at bounding box center [223, 168] width 97 height 23
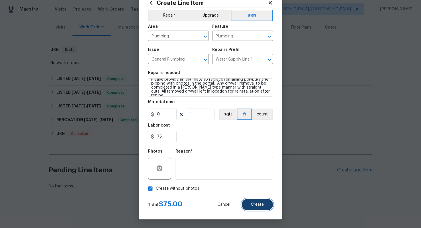
click at [256, 205] on span "Create" at bounding box center [257, 205] width 13 height 4
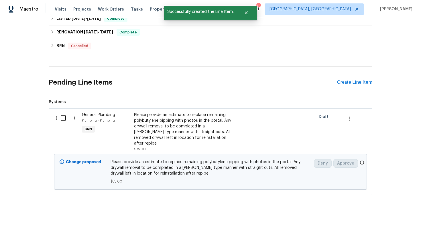
scroll to position [156, 0]
click at [66, 121] on input "checkbox" at bounding box center [65, 118] width 16 height 12
checkbox input "true"
click at [383, 215] on span "Create Work Order" at bounding box center [388, 214] width 38 height 7
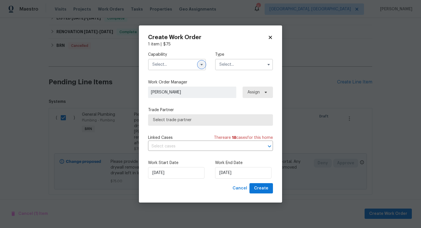
click at [201, 66] on icon "button" at bounding box center [201, 64] width 5 height 5
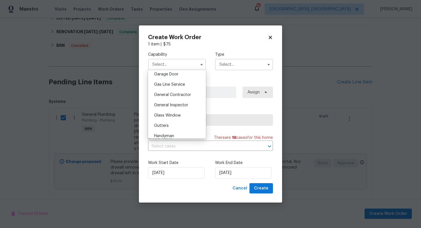
scroll to position [256, 0]
click at [185, 96] on div "General Contractor" at bounding box center [176, 94] width 55 height 10
type input "General Contractor"
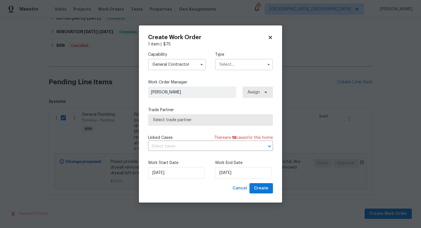
click at [234, 67] on input "text" at bounding box center [244, 64] width 58 height 11
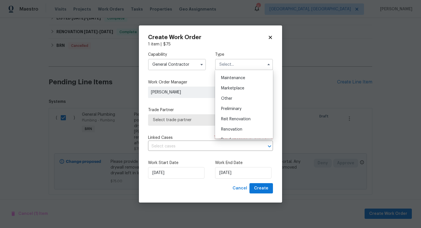
scroll to position [130, 0]
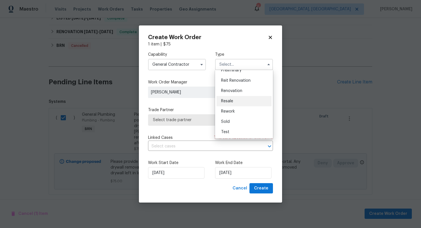
click at [247, 103] on div "Resale" at bounding box center [243, 101] width 55 height 10
type input "Resale"
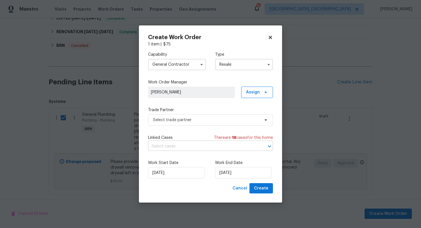
click at [212, 148] on input "text" at bounding box center [202, 146] width 109 height 9
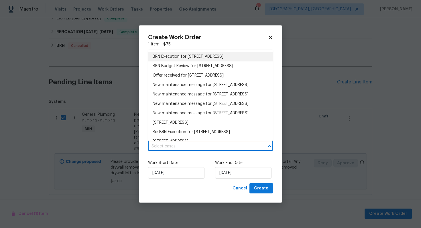
click at [225, 61] on li "BRN Execution for [STREET_ADDRESS]" at bounding box center [210, 56] width 125 height 9
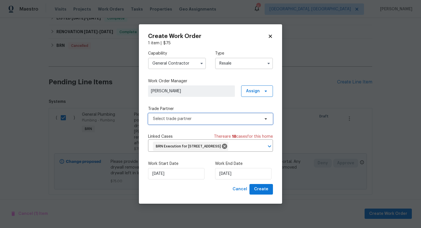
click at [206, 116] on span "Select trade partner" at bounding box center [206, 119] width 107 height 6
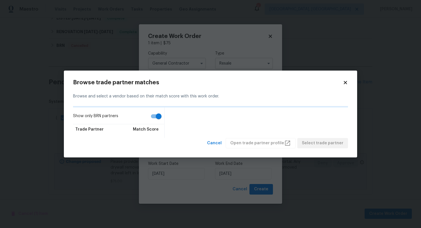
click at [160, 118] on input "Show only BRN partners" at bounding box center [158, 116] width 33 height 11
checkbox input "false"
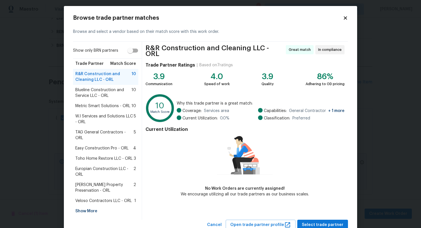
scroll to position [17, 0]
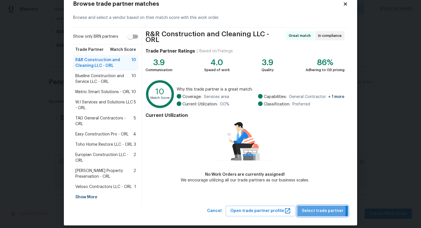
click at [312, 208] on span "Select trade partner" at bounding box center [322, 211] width 41 height 7
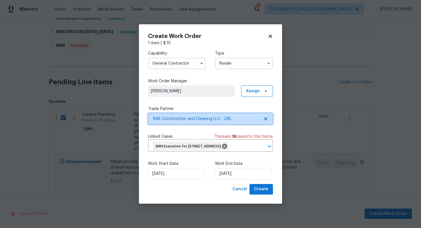
scroll to position [0, 0]
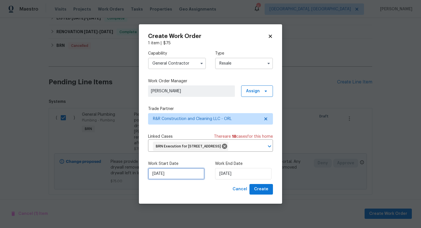
click at [160, 178] on input "[DATE]" at bounding box center [176, 173] width 56 height 11
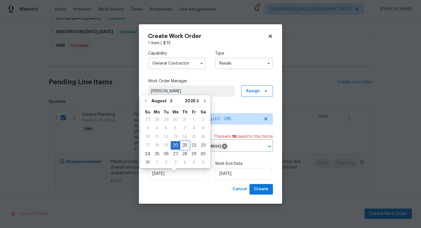
click at [180, 146] on div "21" at bounding box center [184, 146] width 9 height 8
type input "[DATE]"
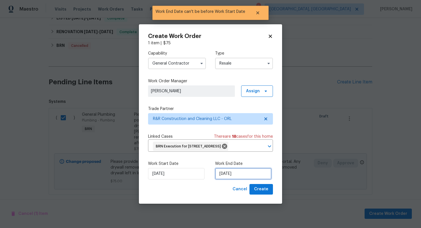
click at [229, 179] on input "[DATE]" at bounding box center [243, 173] width 56 height 11
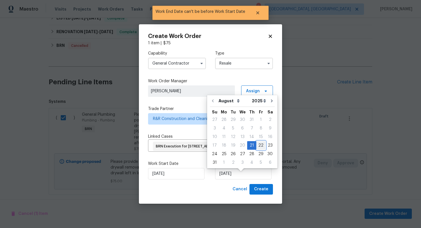
click at [259, 146] on div "22" at bounding box center [260, 146] width 9 height 8
type input "[DATE]"
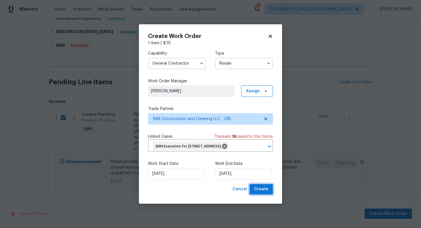
click at [264, 191] on span "Create" at bounding box center [261, 189] width 14 height 7
checkbox input "false"
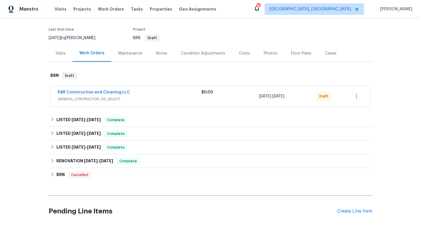
scroll to position [171, 0]
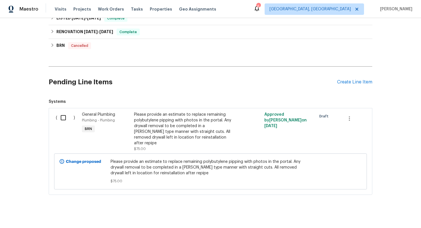
click at [62, 116] on input "checkbox" at bounding box center [65, 118] width 16 height 12
checkbox input "true"
click at [391, 211] on span "Create Work Order" at bounding box center [388, 214] width 38 height 7
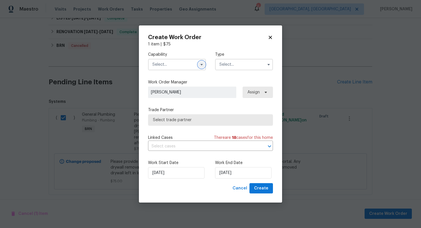
click at [201, 64] on icon "button" at bounding box center [201, 64] width 2 height 1
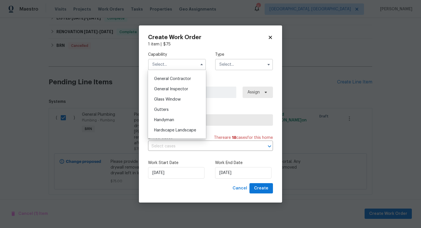
scroll to position [271, 0]
click at [191, 79] on div "General Contractor" at bounding box center [176, 79] width 55 height 10
type input "General Contractor"
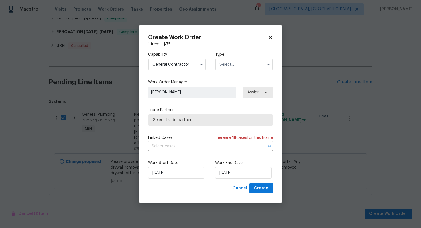
click at [235, 70] on input "text" at bounding box center [244, 64] width 58 height 11
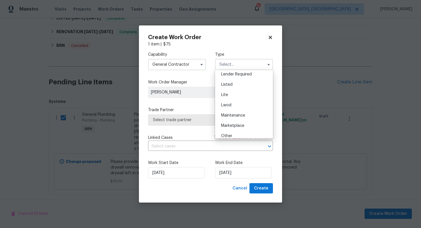
scroll to position [130, 0]
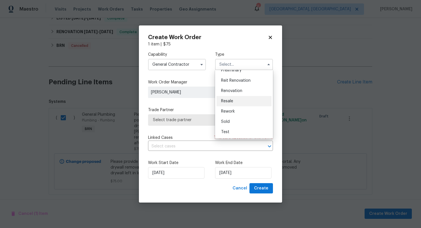
click at [244, 100] on div "Resale" at bounding box center [243, 101] width 55 height 10
type input "Resale"
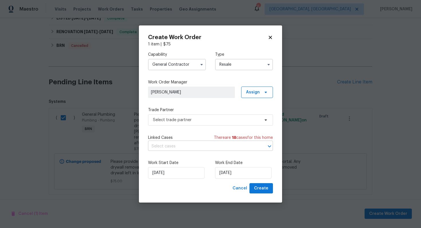
click at [204, 147] on input "text" at bounding box center [202, 146] width 109 height 9
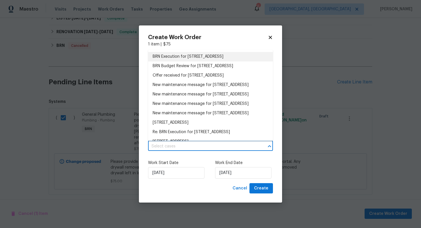
click at [211, 62] on li "BRN Execution for [STREET_ADDRESS]" at bounding box center [210, 56] width 125 height 9
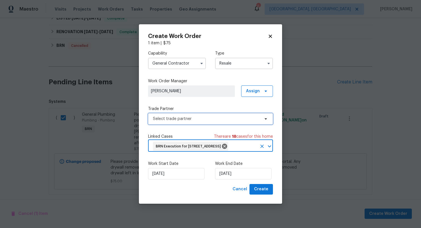
click at [203, 116] on span "Select trade partner" at bounding box center [206, 119] width 107 height 6
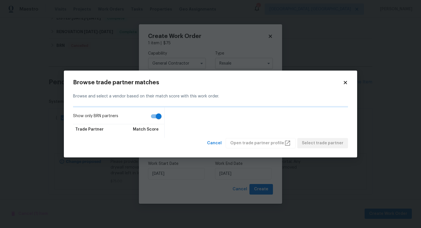
click at [158, 115] on input "Show only BRN partners" at bounding box center [158, 116] width 33 height 11
checkbox input "false"
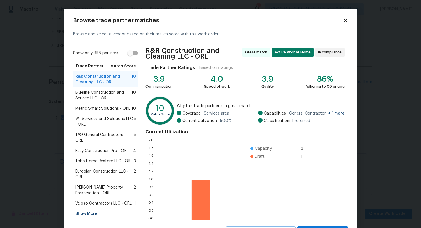
scroll to position [26, 0]
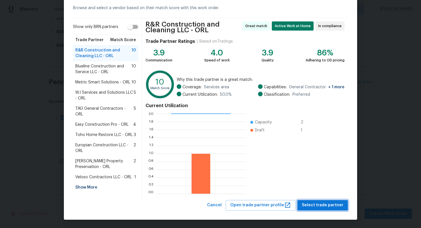
click at [321, 206] on span "Select trade partner" at bounding box center [322, 205] width 41 height 7
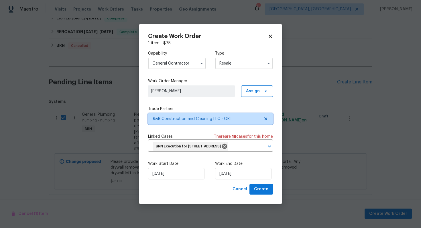
scroll to position [0, 0]
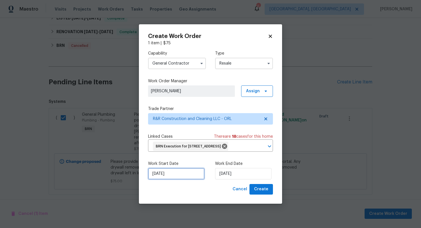
click at [161, 180] on input "[DATE]" at bounding box center [176, 173] width 56 height 11
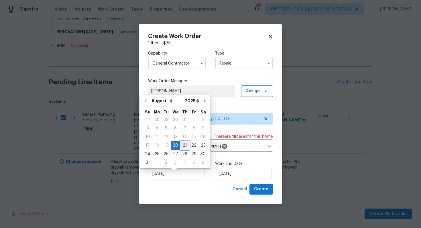
click at [182, 148] on div "21" at bounding box center [184, 146] width 9 height 8
type input "[DATE]"
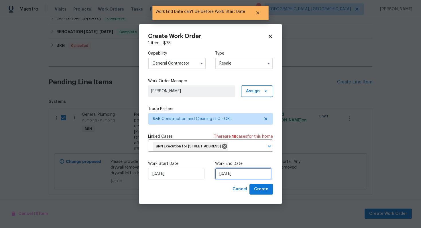
click at [227, 180] on input "[DATE]" at bounding box center [243, 173] width 56 height 11
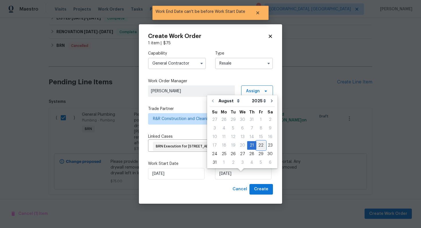
click at [259, 146] on div "22" at bounding box center [260, 146] width 9 height 8
type input "[DATE]"
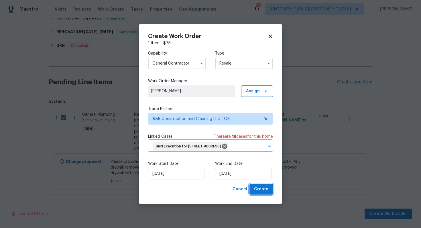
click at [266, 193] on span "Create" at bounding box center [261, 189] width 14 height 7
checkbox input "false"
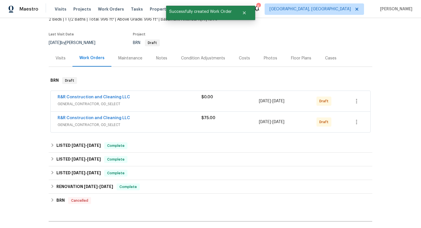
scroll to position [12, 0]
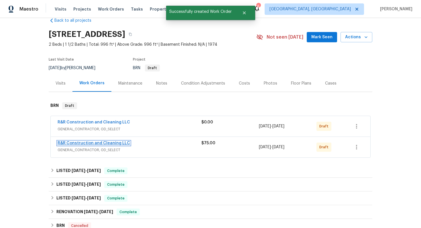
click at [109, 144] on link "R&R Construction and Cleaning LLC" at bounding box center [94, 143] width 72 height 4
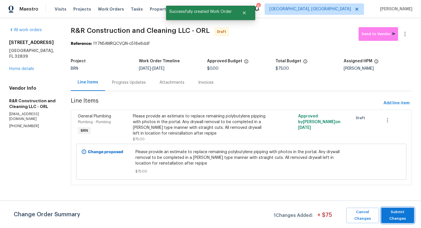
click at [396, 211] on span "Submit Changes" at bounding box center [397, 215] width 27 height 13
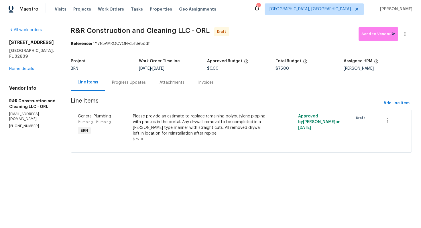
click at [131, 86] on div "Progress Updates" at bounding box center [128, 82] width 47 height 17
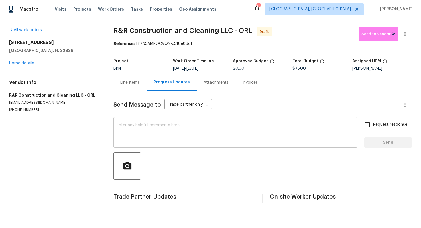
click at [148, 124] on textarea at bounding box center [235, 133] width 237 height 20
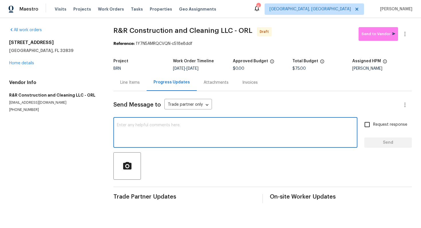
paste textarea "Hey! This is Ajay with Opendoor. I’m confirming a BRN Work Order for the proper…"
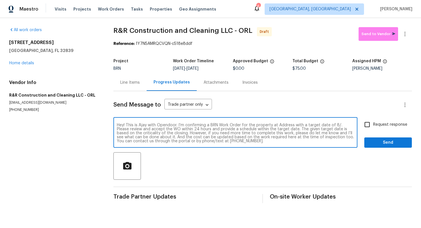
click at [282, 126] on textarea "Hey! This is Ajay with Opendoor. I’m confirming a BRN Work Order for the proper…" at bounding box center [235, 133] width 237 height 20
paste textarea "[STREET_ADDRESS]"
click at [172, 131] on textarea "Hey! This is Ajay with Opendoor. I’m confirming a BRN Work Order for the proper…" at bounding box center [235, 133] width 237 height 20
type textarea "Hey! This is Ajay with Opendoor. I’m confirming a BRN Work Order for the proper…"
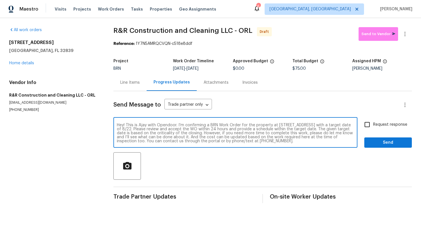
click at [379, 125] on span "Request response" at bounding box center [390, 125] width 34 height 6
click at [373, 125] on input "Request response" at bounding box center [367, 125] width 12 height 12
checkbox input "true"
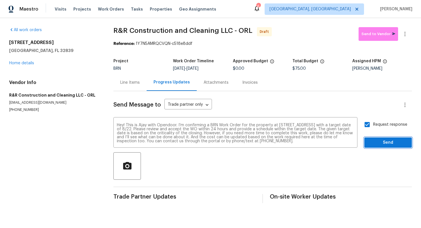
click at [379, 140] on span "Send" at bounding box center [388, 142] width 38 height 7
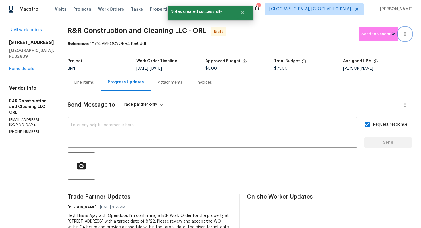
click at [403, 33] on icon "button" at bounding box center [404, 34] width 7 height 7
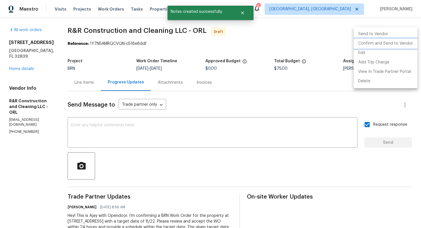
click at [400, 41] on li "Confirm and Send to Vendor" at bounding box center [385, 43] width 64 height 9
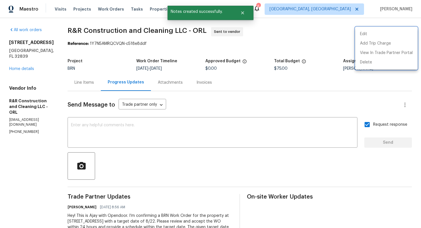
click at [285, 101] on div at bounding box center [210, 114] width 421 height 228
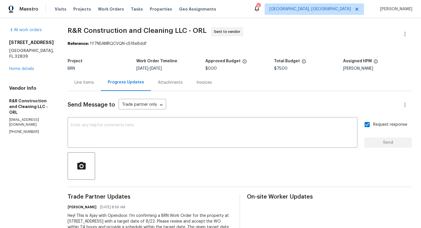
click at [94, 82] on div "Line Items" at bounding box center [83, 83] width 19 height 6
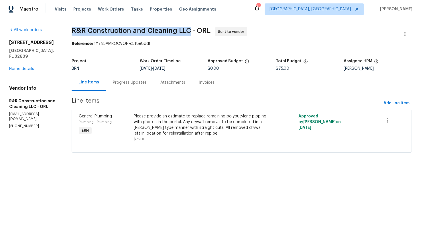
drag, startPoint x: 76, startPoint y: 30, endPoint x: 192, endPoint y: 30, distance: 115.9
click at [192, 30] on div "All work orders 5126 Picadilly Circus Ct # 11 Orlando, FL 32839 Home details Ve…" at bounding box center [210, 93] width 421 height 151
copy span "R&R Construction and Cleaning LLC"
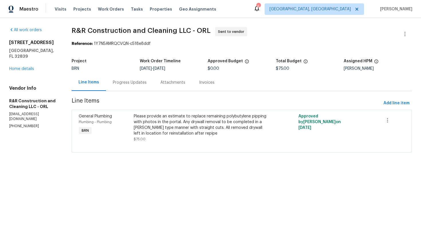
click at [304, 34] on span "R&R Construction and Cleaning LLC - ORL Sent to vendor" at bounding box center [235, 34] width 326 height 14
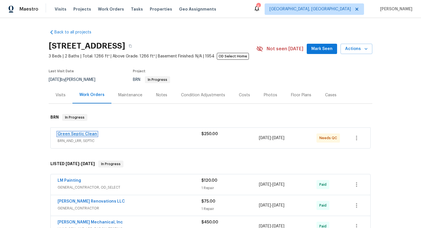
click at [83, 136] on link "Green Septic Clean" at bounding box center [77, 134] width 39 height 4
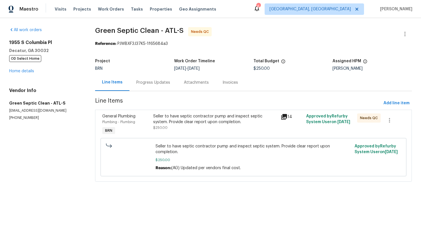
click at [210, 124] on div "Seller to have septic contractor pump and inspect septic system. Provide clear …" at bounding box center [215, 119] width 124 height 11
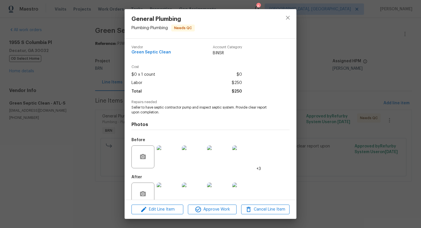
scroll to position [11, 0]
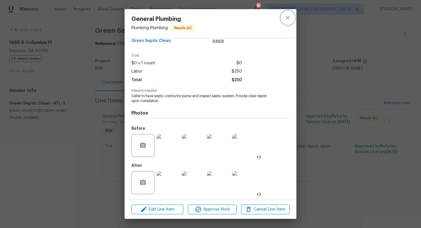
click at [286, 16] on icon "close" at bounding box center [288, 18] width 4 height 4
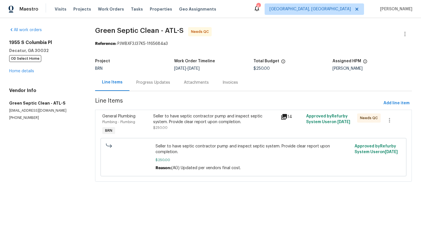
click at [144, 87] on div "Progress Updates" at bounding box center [152, 82] width 47 height 17
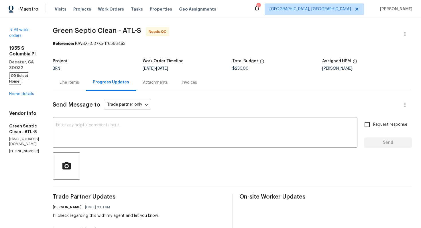
click at [79, 84] on div "Line Items" at bounding box center [69, 83] width 19 height 6
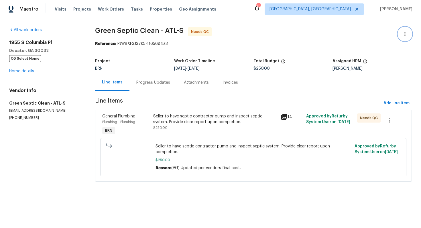
click at [403, 31] on icon "button" at bounding box center [404, 34] width 7 height 7
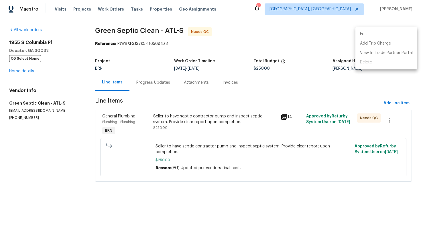
click at [399, 31] on li "Edit" at bounding box center [386, 33] width 62 height 9
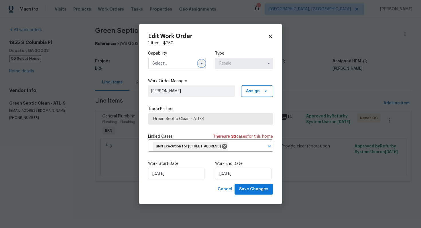
click at [203, 61] on icon "button" at bounding box center [201, 63] width 5 height 5
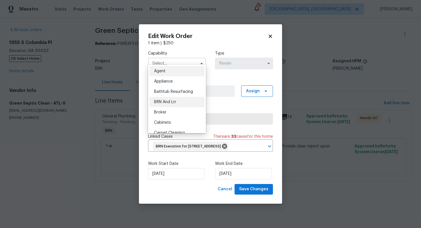
click at [182, 103] on div "BRN And Lrr" at bounding box center [176, 102] width 55 height 10
type input "BRN And Lrr"
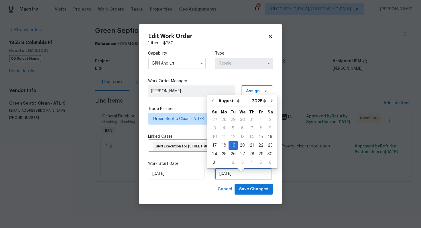
click at [225, 180] on input "[DATE]" at bounding box center [243, 173] width 56 height 11
click at [248, 147] on div "21" at bounding box center [251, 146] width 9 height 8
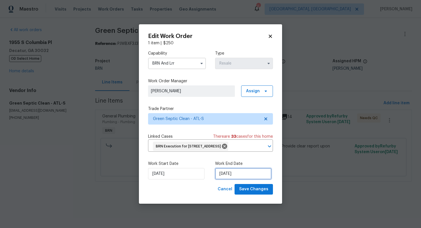
click at [225, 179] on input "[DATE]" at bounding box center [243, 173] width 56 height 11
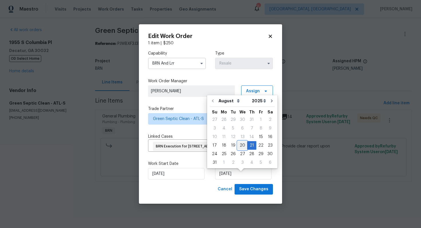
click at [242, 148] on div "20" at bounding box center [241, 146] width 9 height 8
type input "8/20/2025"
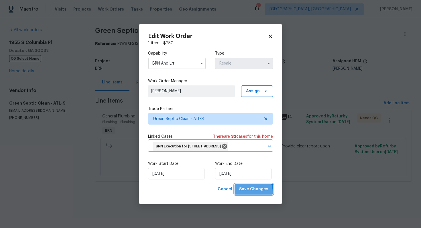
click at [250, 193] on span "Save Changes" at bounding box center [253, 189] width 29 height 7
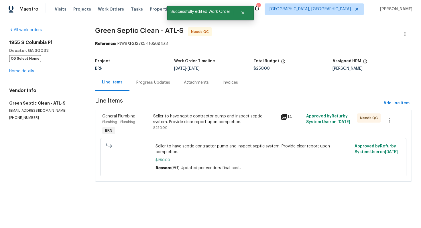
click at [209, 121] on div "Seller to have septic contractor pump and inspect septic system. Provide clear …" at bounding box center [215, 119] width 124 height 11
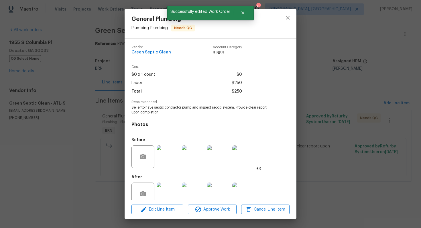
scroll to position [11, 0]
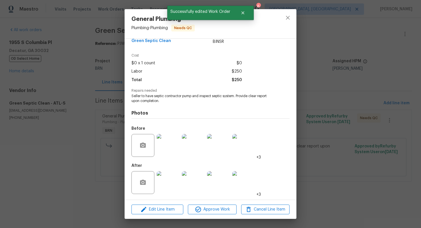
click at [207, 215] on div "Edit Line Item Approve Work Cancel Line Item" at bounding box center [210, 209] width 172 height 19
click at [209, 209] on span "Approve Work" at bounding box center [211, 209] width 45 height 7
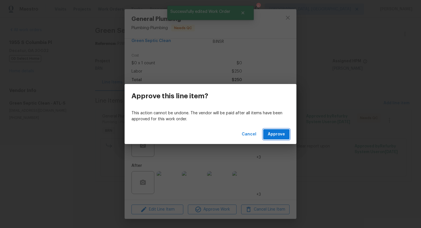
click at [270, 137] on span "Approve" at bounding box center [276, 134] width 17 height 7
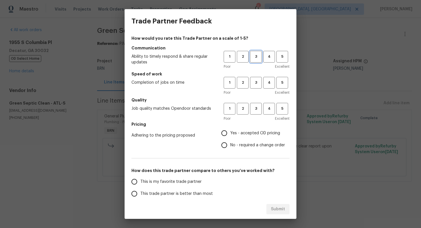
click at [255, 56] on span "3" at bounding box center [255, 57] width 11 height 7
click at [255, 79] on button "3" at bounding box center [256, 83] width 12 height 12
click at [251, 111] on span "3" at bounding box center [255, 109] width 11 height 7
click at [230, 142] on input "No - required a change order" at bounding box center [224, 145] width 12 height 12
radio input "true"
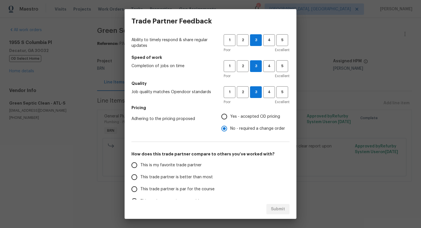
scroll to position [43, 0]
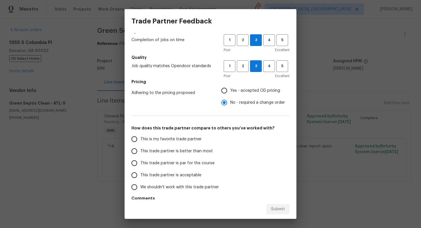
click at [187, 163] on span "This trade partner is par for the course" at bounding box center [177, 164] width 74 height 6
click at [140, 163] on input "This trade partner is par for the course" at bounding box center [134, 163] width 12 height 12
click at [275, 205] on button "Submit" at bounding box center [277, 209] width 23 height 11
radio input "true"
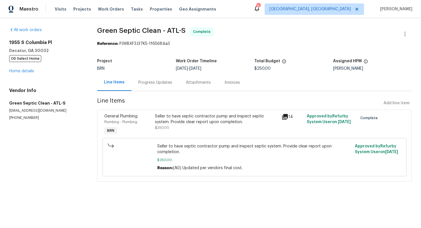
click at [185, 117] on div "Seller to have septic contractor pump and inspect septic system. Provide clear …" at bounding box center [216, 119] width 123 height 11
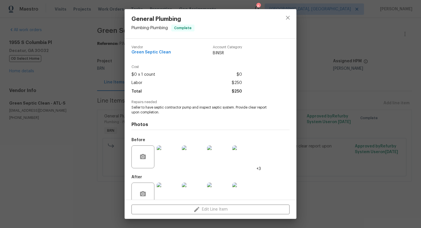
click at [181, 108] on span "Seller to have septic contractor pump and inspect septic system. Provide clear …" at bounding box center [202, 110] width 142 height 10
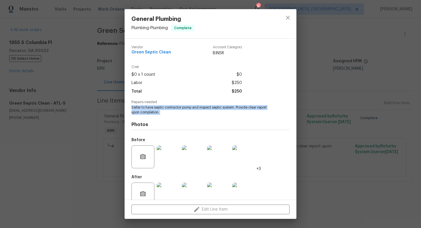
copy span "Seller to have septic contractor pump and inspect septic system. Provide clear …"
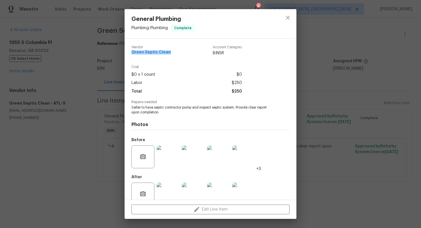
drag, startPoint x: 131, startPoint y: 54, endPoint x: 168, endPoint y: 54, distance: 36.9
click at [168, 54] on div "Vendor Green Septic Clean Account Category BINSR Cost $0 x 1 count $0 Labor $25…" at bounding box center [210, 119] width 172 height 161
copy span "Green Septic Clean"
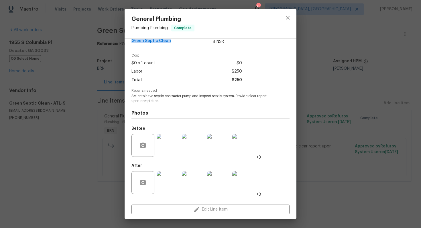
click at [167, 146] on img at bounding box center [168, 145] width 23 height 23
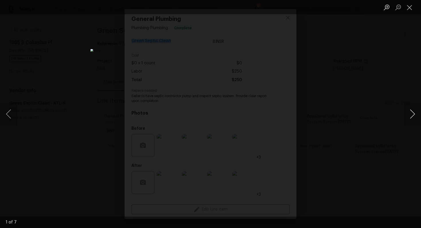
click at [411, 112] on button "Next image" at bounding box center [411, 114] width 17 height 23
click at [415, 121] on button "Next image" at bounding box center [411, 114] width 17 height 23
click at [415, 118] on button "Next image" at bounding box center [411, 114] width 17 height 23
click at [410, 116] on button "Next image" at bounding box center [411, 114] width 17 height 23
click at [411, 120] on button "Next image" at bounding box center [411, 114] width 17 height 23
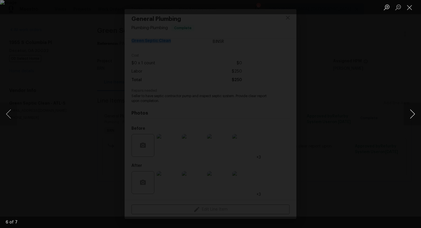
click at [410, 112] on button "Next image" at bounding box center [411, 114] width 17 height 23
click at [411, 6] on button "Close lightbox" at bounding box center [408, 7] width 11 height 10
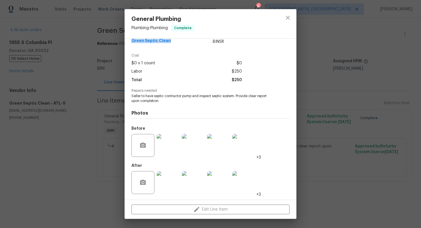
click at [174, 181] on img at bounding box center [168, 182] width 23 height 23
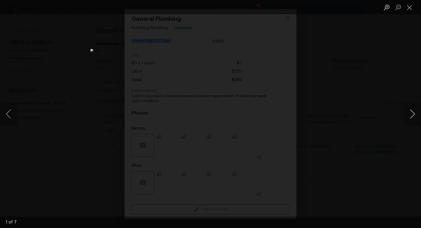
click at [414, 116] on button "Next image" at bounding box center [411, 114] width 17 height 23
click at [408, 114] on button "Next image" at bounding box center [411, 114] width 17 height 23
click at [413, 117] on button "Next image" at bounding box center [411, 114] width 17 height 23
click at [409, 114] on button "Next image" at bounding box center [411, 114] width 17 height 23
click at [406, 114] on button "Next image" at bounding box center [411, 114] width 17 height 23
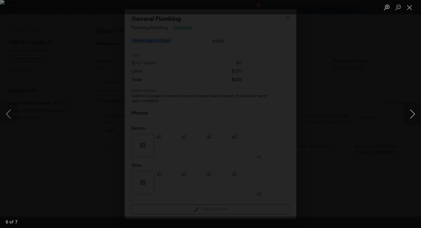
click at [411, 112] on button "Next image" at bounding box center [411, 114] width 17 height 23
click at [411, 4] on button "Close lightbox" at bounding box center [408, 7] width 11 height 10
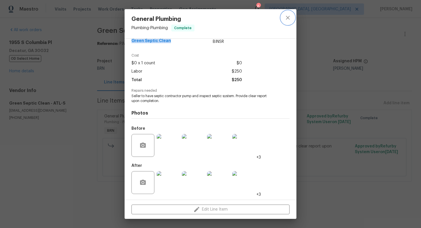
click at [286, 18] on icon "close" at bounding box center [287, 17] width 7 height 7
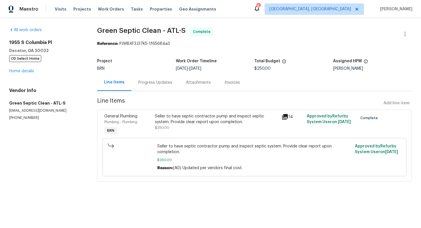
click at [230, 86] on div "Invoices" at bounding box center [231, 82] width 29 height 17
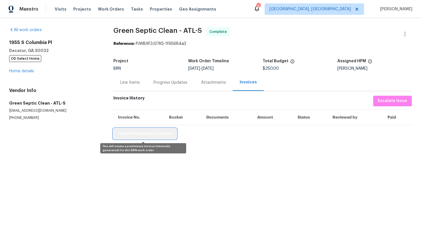
click at [169, 134] on button "Create Preliminary Invoice" at bounding box center [144, 134] width 63 height 11
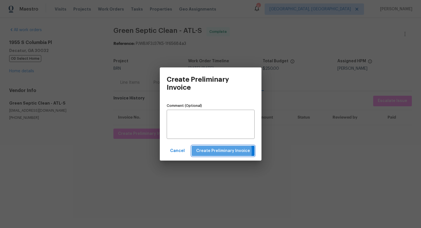
click at [206, 152] on span "Create Preliminary Invoice" at bounding box center [223, 151] width 54 height 7
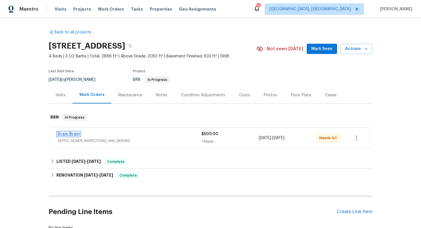
click at [74, 135] on link "Drain Brain" at bounding box center [69, 134] width 22 height 4
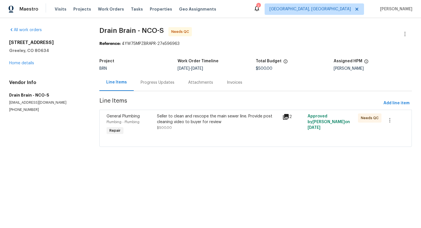
click at [153, 85] on div "Progress Updates" at bounding box center [157, 83] width 34 height 6
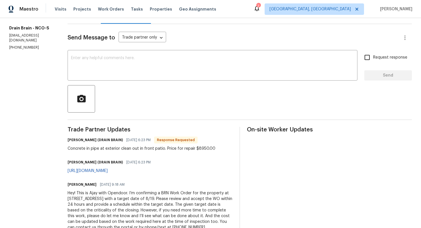
scroll to position [86, 0]
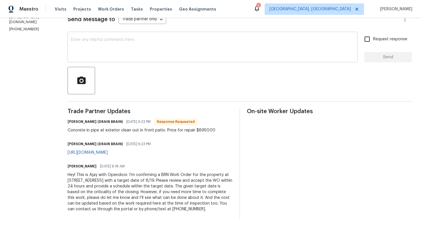
click at [166, 53] on textarea at bounding box center [212, 48] width 283 height 20
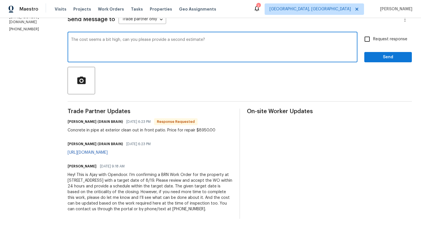
type textarea "The cost seems a bit high, can you please provide a second estimate?"
click at [364, 39] on input "Request response" at bounding box center [367, 39] width 12 height 12
checkbox input "true"
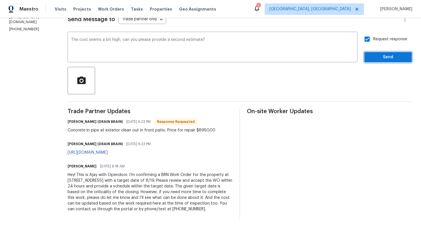
click at [373, 54] on span "Send" at bounding box center [388, 57] width 38 height 7
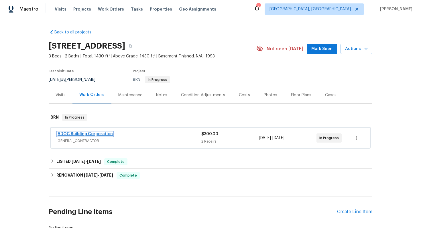
click at [93, 134] on link "ADOC Building Corporation" at bounding box center [85, 134] width 55 height 4
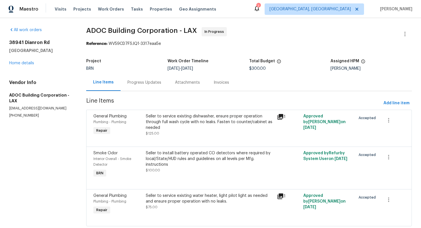
click at [148, 86] on div "Progress Updates" at bounding box center [143, 82] width 47 height 17
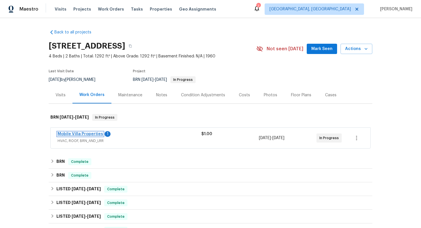
click at [90, 135] on link "Mobile Villa Properties" at bounding box center [80, 134] width 45 height 4
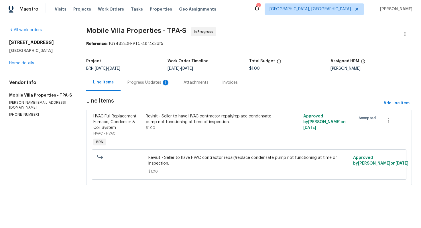
click at [156, 80] on div "Progress Updates 1" at bounding box center [148, 83] width 42 height 6
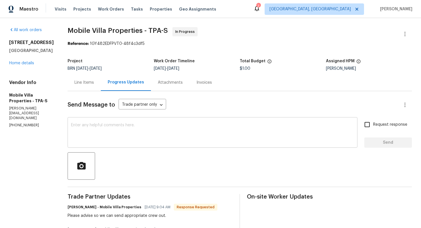
click at [146, 131] on textarea at bounding box center [212, 133] width 283 height 20
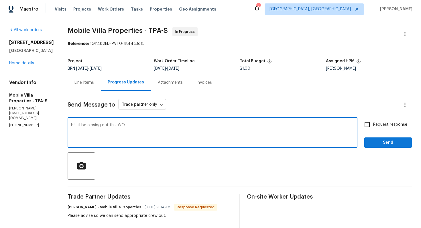
click at [121, 127] on textarea "Hi! I'll be closing out this WO" at bounding box center [212, 133] width 283 height 20
type textarea "Hi! I'll be closing out this WO. Thank you."
click at [371, 126] on input "Request response" at bounding box center [367, 125] width 12 height 12
checkbox input "true"
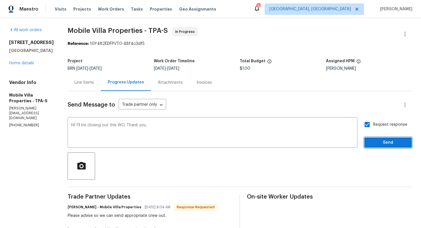
click at [378, 142] on span "Send" at bounding box center [388, 142] width 38 height 7
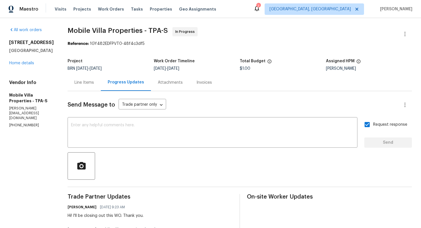
click at [74, 84] on div "Line Items" at bounding box center [83, 83] width 19 height 6
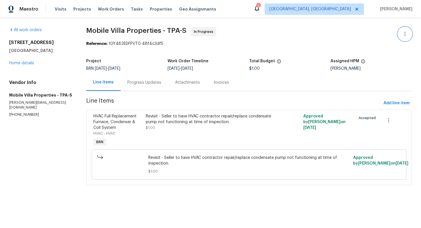
click at [408, 32] on icon "button" at bounding box center [404, 34] width 7 height 7
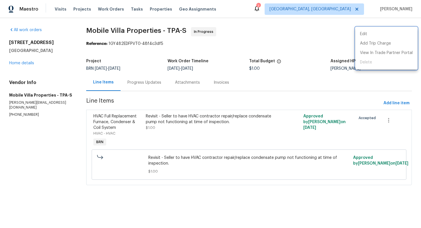
click at [388, 123] on div at bounding box center [210, 114] width 421 height 228
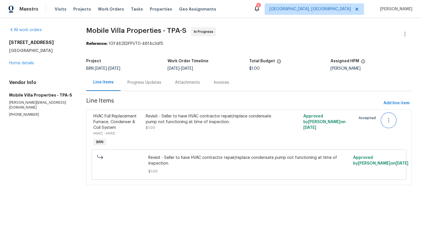
click at [388, 122] on icon "button" at bounding box center [388, 120] width 1 height 5
click at [390, 122] on li "Cancel" at bounding box center [393, 120] width 22 height 9
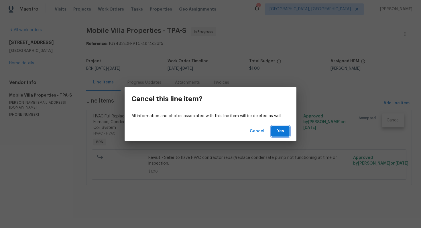
click at [284, 130] on span "Yes" at bounding box center [280, 131] width 9 height 7
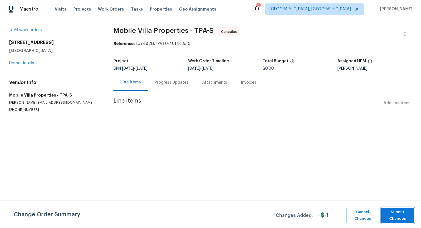
click at [389, 211] on span "Submit Changes" at bounding box center [397, 215] width 27 height 13
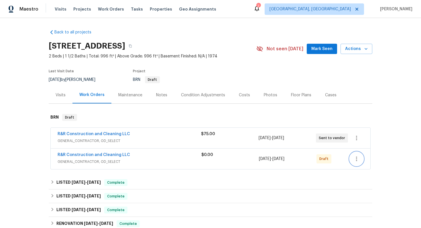
click at [356, 161] on icon "button" at bounding box center [356, 159] width 1 height 5
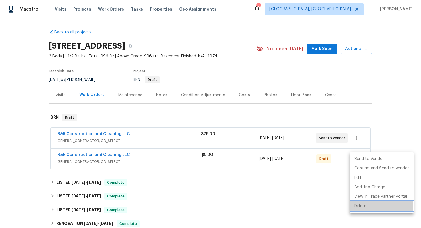
click at [358, 205] on li "Delete" at bounding box center [381, 206] width 64 height 9
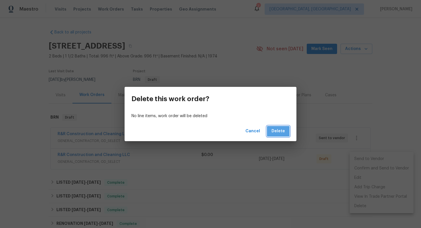
click at [281, 130] on span "Delete" at bounding box center [277, 131] width 13 height 7
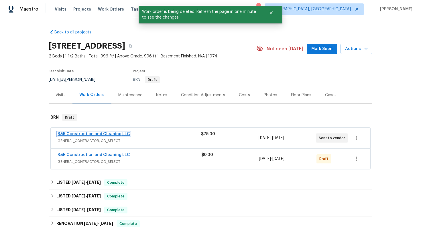
click at [97, 134] on link "R&R Construction and Cleaning LLC" at bounding box center [94, 134] width 72 height 4
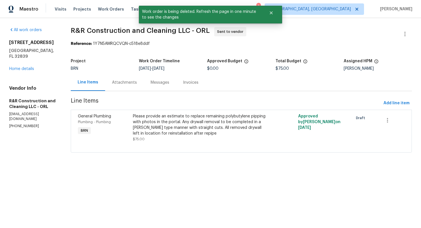
click at [140, 88] on div "Attachments" at bounding box center [124, 82] width 39 height 17
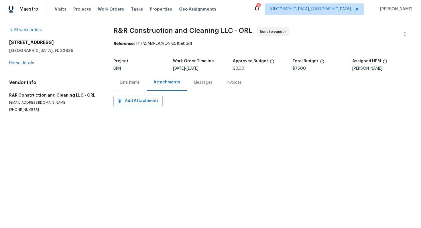
click at [134, 88] on div "Line Items" at bounding box center [129, 82] width 33 height 17
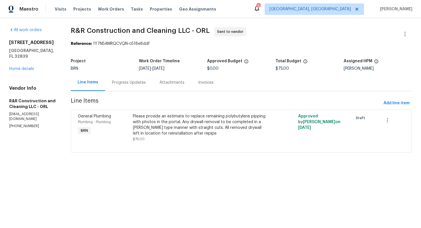
click at [137, 84] on div "Progress Updates" at bounding box center [129, 83] width 34 height 6
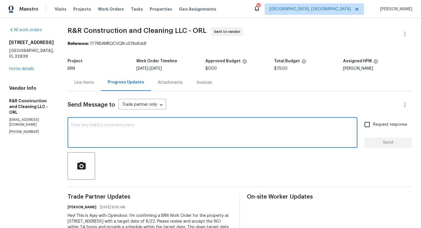
click at [134, 134] on textarea at bounding box center [212, 133] width 283 height 20
type textarea "A"
drag, startPoint x: 138, startPoint y: 127, endPoint x: 158, endPoint y: 127, distance: 20.6
click at [158, 127] on textarea "Also please let me know if any additional" at bounding box center [212, 133] width 283 height 20
type textarea "Also please let me know if any permits would be required?"
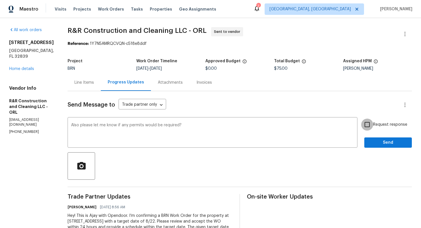
click at [366, 120] on input "Request response" at bounding box center [367, 125] width 12 height 12
checkbox input "true"
click at [376, 139] on span "Send" at bounding box center [388, 142] width 38 height 7
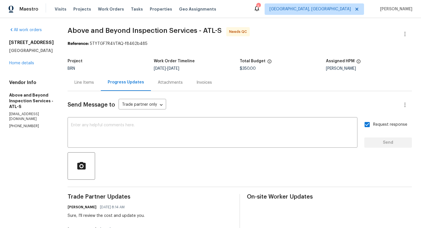
click at [94, 82] on div "Line Items" at bounding box center [83, 83] width 19 height 6
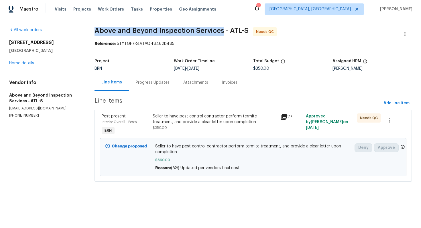
drag, startPoint x: 92, startPoint y: 30, endPoint x: 221, endPoint y: 33, distance: 129.1
click at [222, 33] on div "All work orders [STREET_ADDRESS] Home details Vendor Info Above and Beyond Insp…" at bounding box center [210, 108] width 421 height 180
copy span "Above and Beyond Inspection Services"
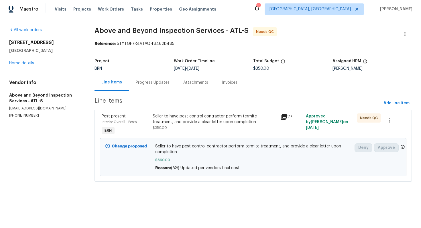
click at [261, 2] on div "Maestro Visits Projects Work Orders Tasks Properties Geo Assignments 5 [GEOGRAP…" at bounding box center [210, 9] width 421 height 18
